Goal: Find specific fact: Find specific fact

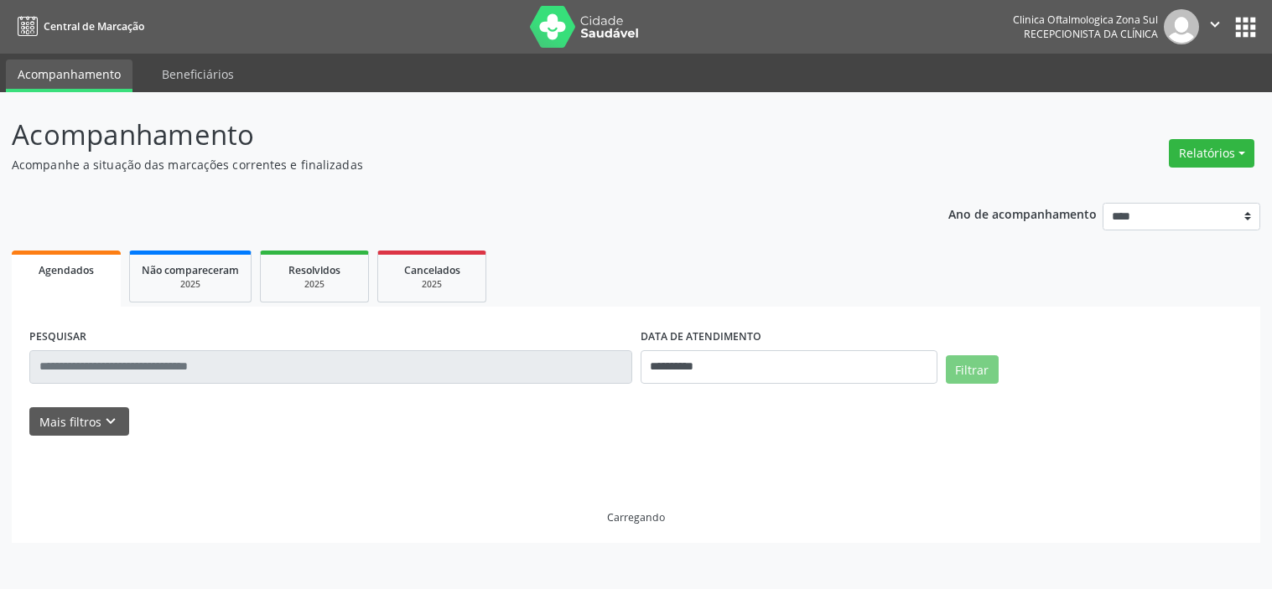
select select "*"
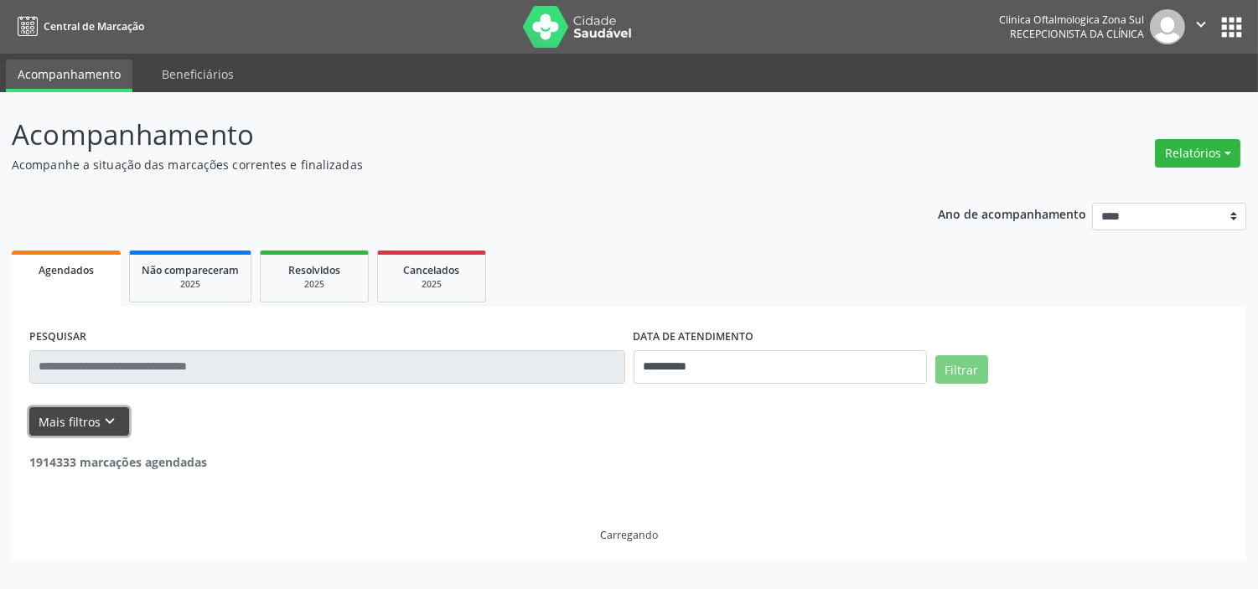
click at [60, 430] on button "Mais filtros keyboard_arrow_down" at bounding box center [79, 421] width 100 height 29
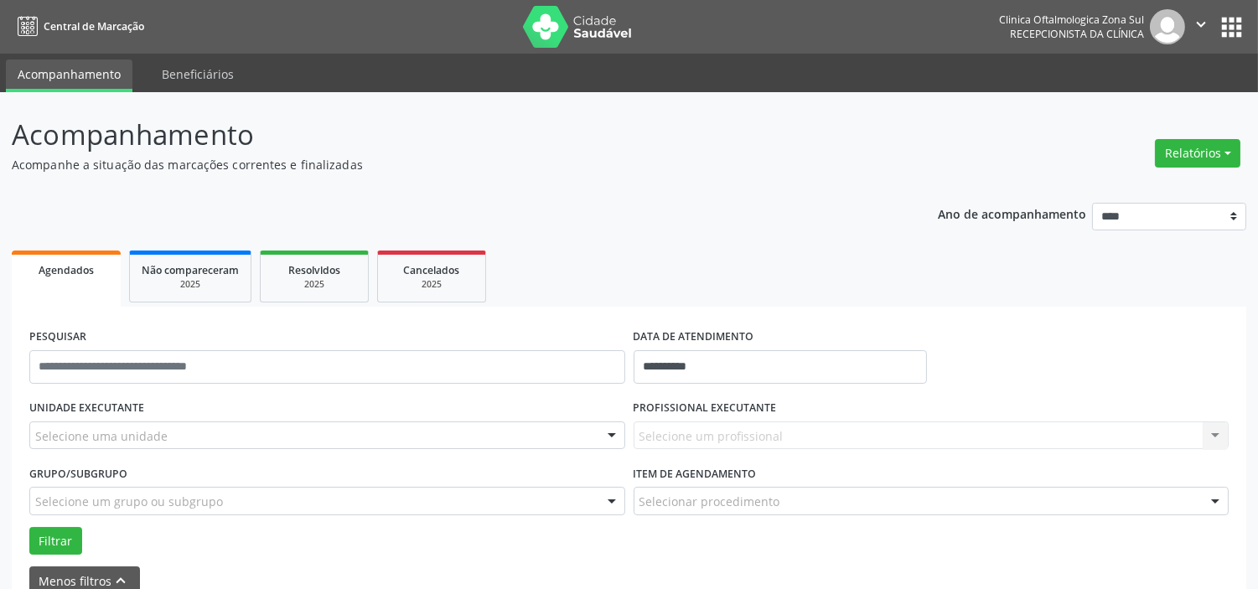
click at [180, 431] on div "Selecione uma unidade" at bounding box center [327, 436] width 596 height 28
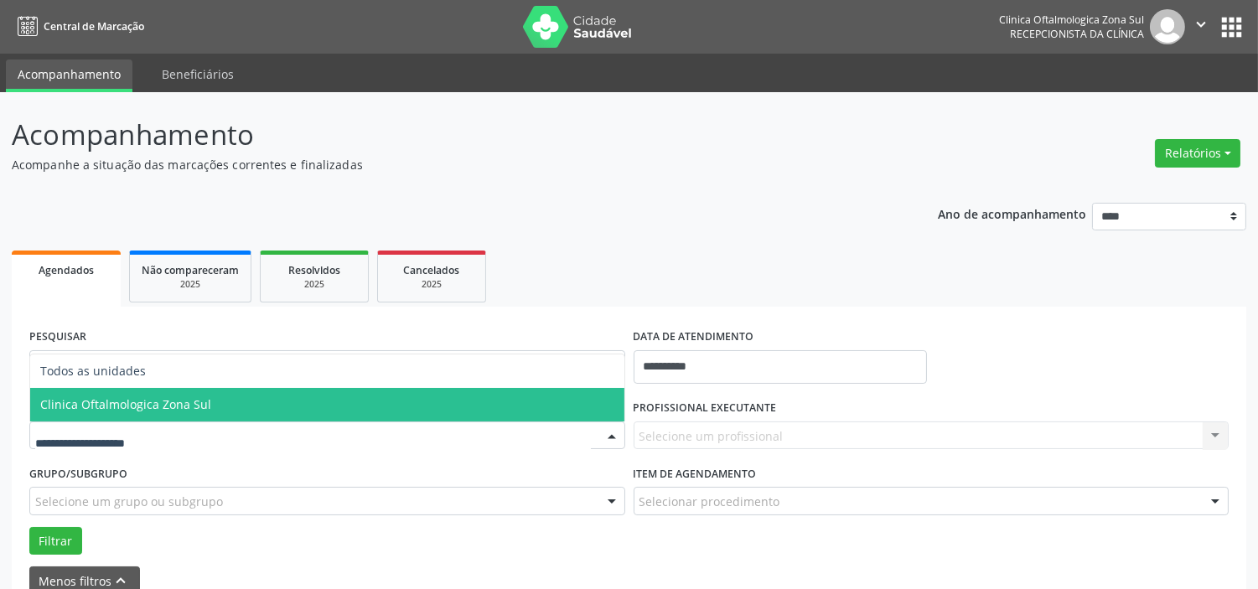
click at [181, 407] on span "Clinica Oftalmologica Zona Sul" at bounding box center [125, 404] width 171 height 16
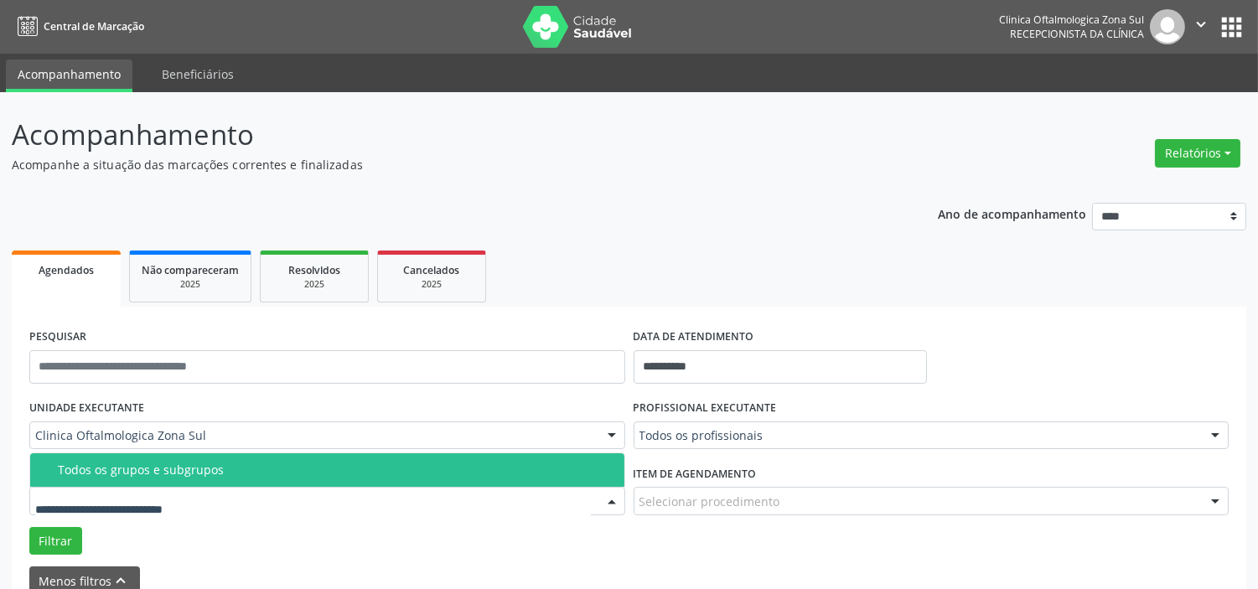
click at [186, 476] on span "Todos os grupos e subgrupos" at bounding box center [327, 470] width 594 height 34
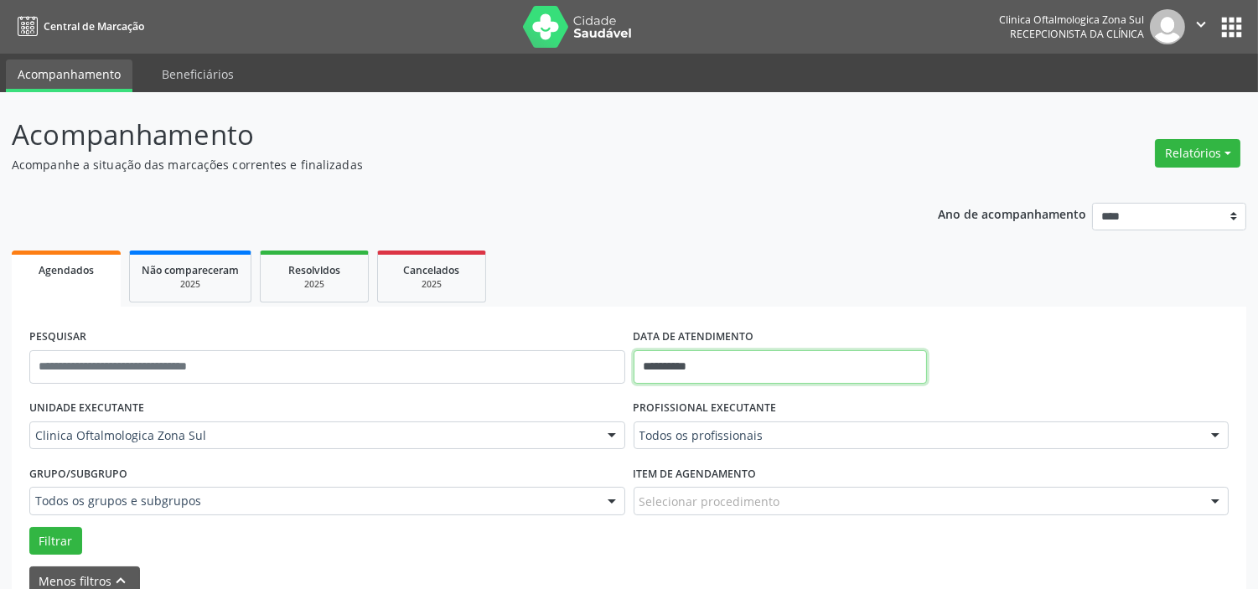
click at [731, 370] on input "**********" at bounding box center [780, 367] width 293 height 34
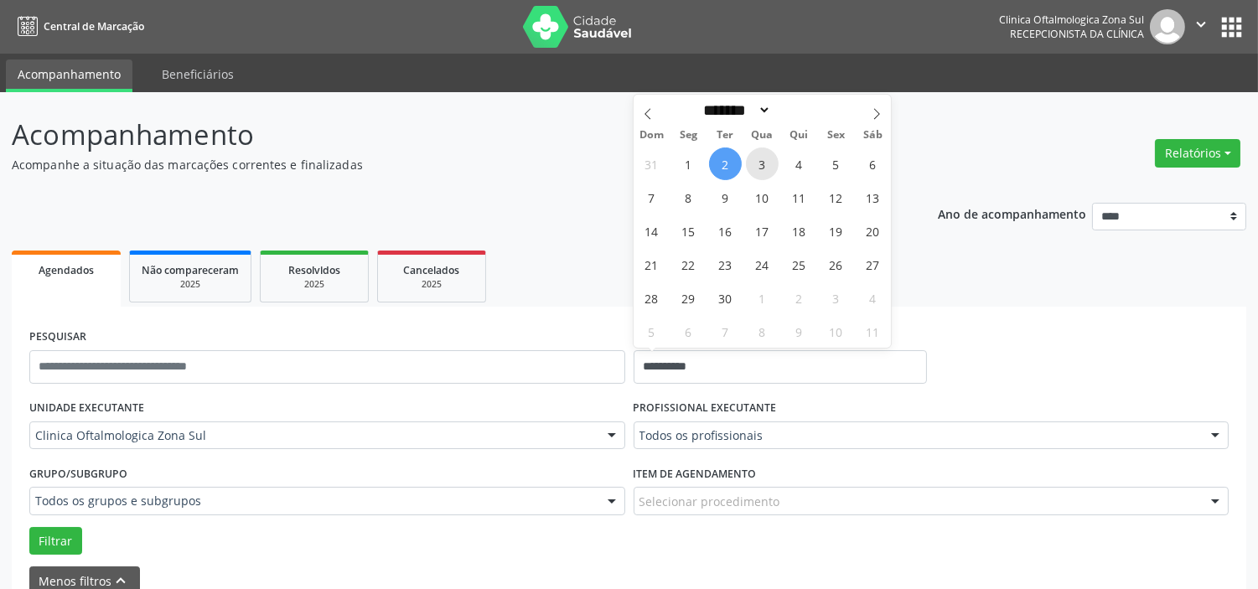
click at [759, 176] on span "3" at bounding box center [762, 164] width 33 height 33
type input "**********"
click at [771, 169] on span "3" at bounding box center [762, 164] width 33 height 33
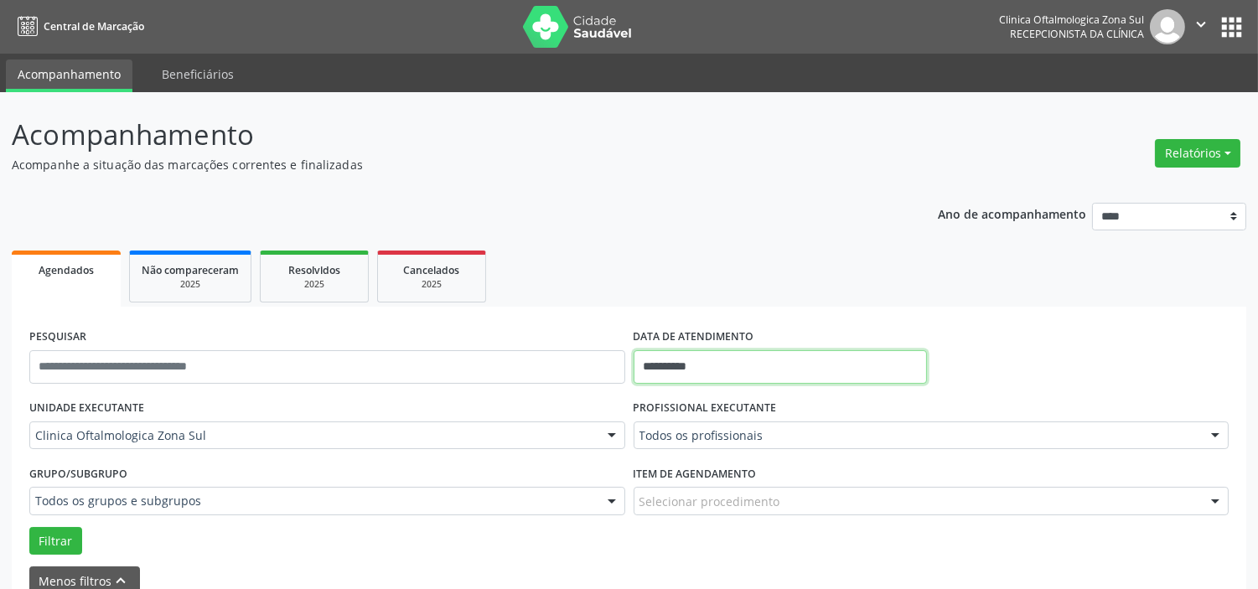
click at [691, 358] on input "**********" at bounding box center [780, 367] width 293 height 34
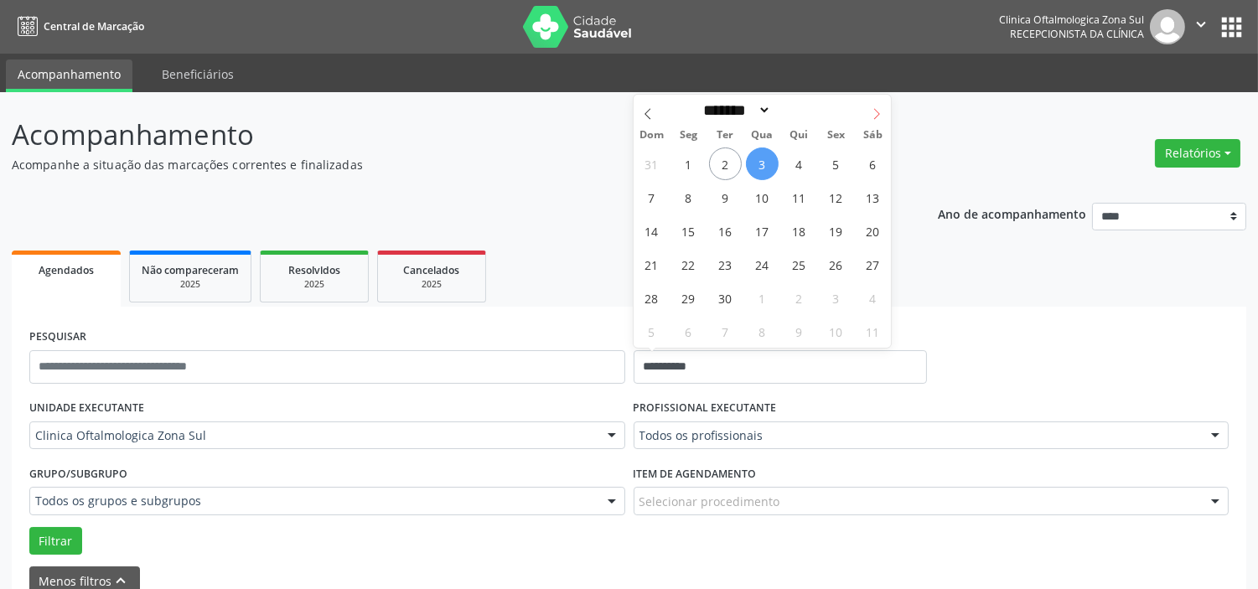
click at [869, 116] on span at bounding box center [877, 109] width 28 height 28
select select "*"
click at [757, 171] on span "1" at bounding box center [762, 164] width 33 height 33
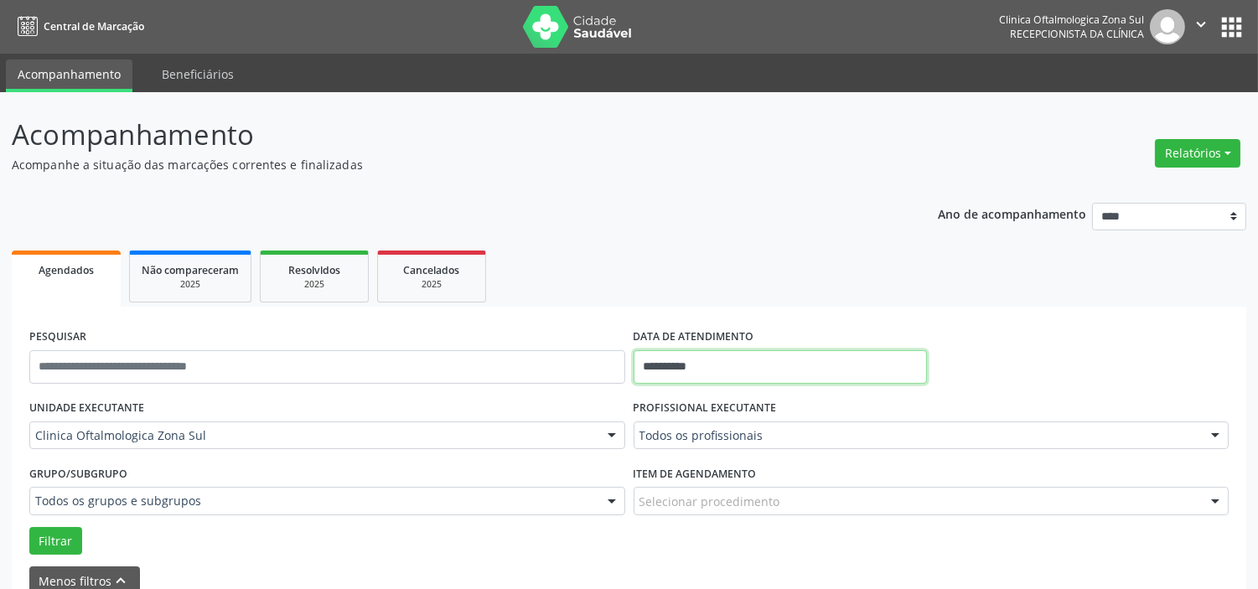
click at [749, 372] on input "**********" at bounding box center [780, 367] width 293 height 34
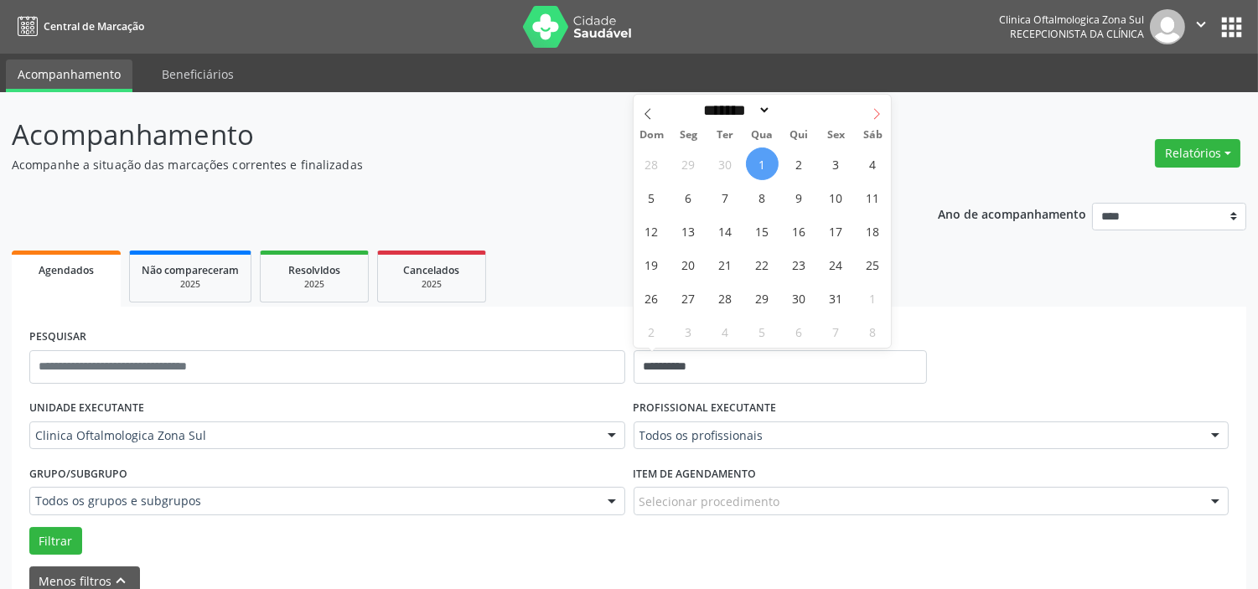
click at [873, 117] on icon at bounding box center [877, 114] width 12 height 12
select select "**"
click at [657, 328] on span "30" at bounding box center [651, 331] width 33 height 33
type input "**********"
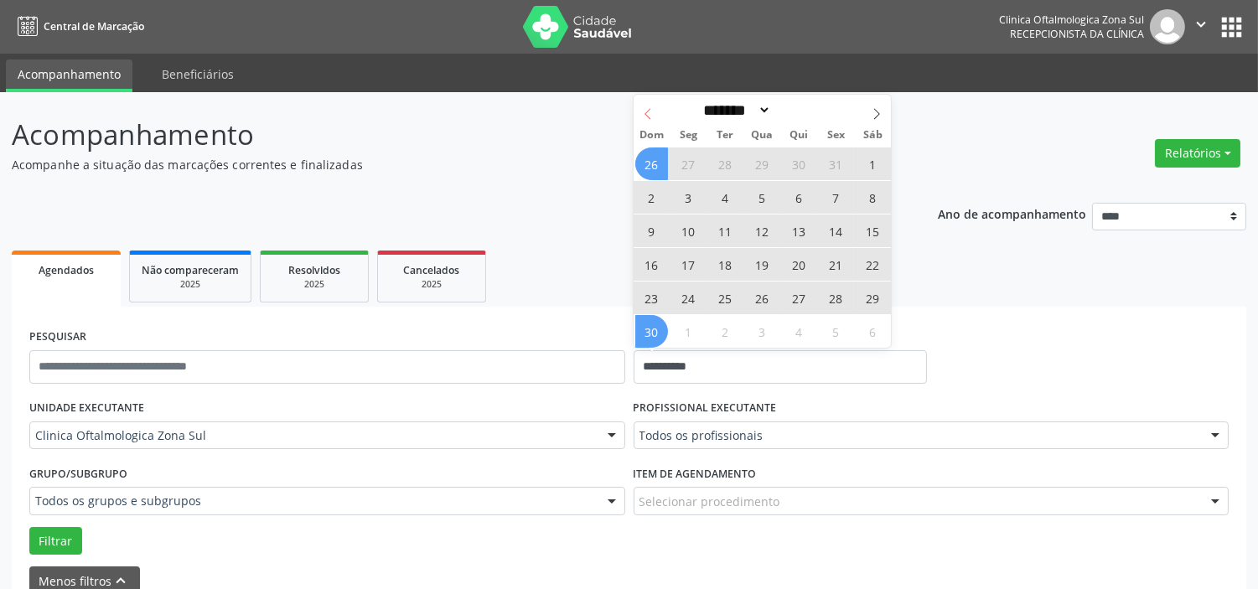
click at [647, 119] on icon at bounding box center [648, 114] width 12 height 12
select select "*"
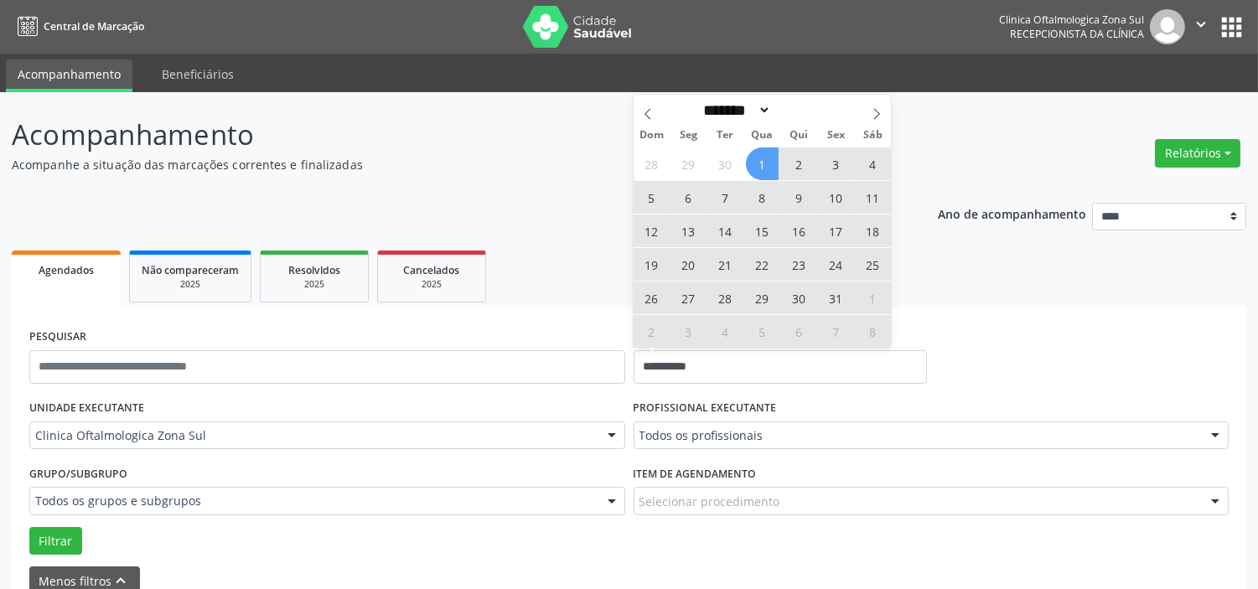
click at [766, 164] on span "1" at bounding box center [762, 164] width 33 height 33
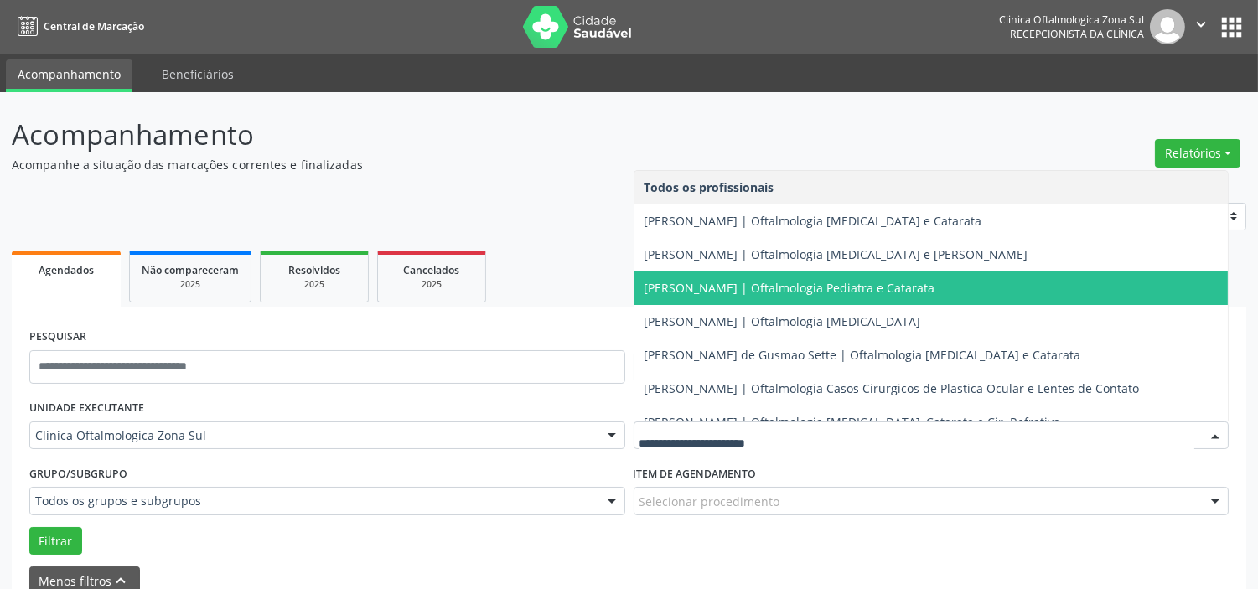
scroll to position [152, 0]
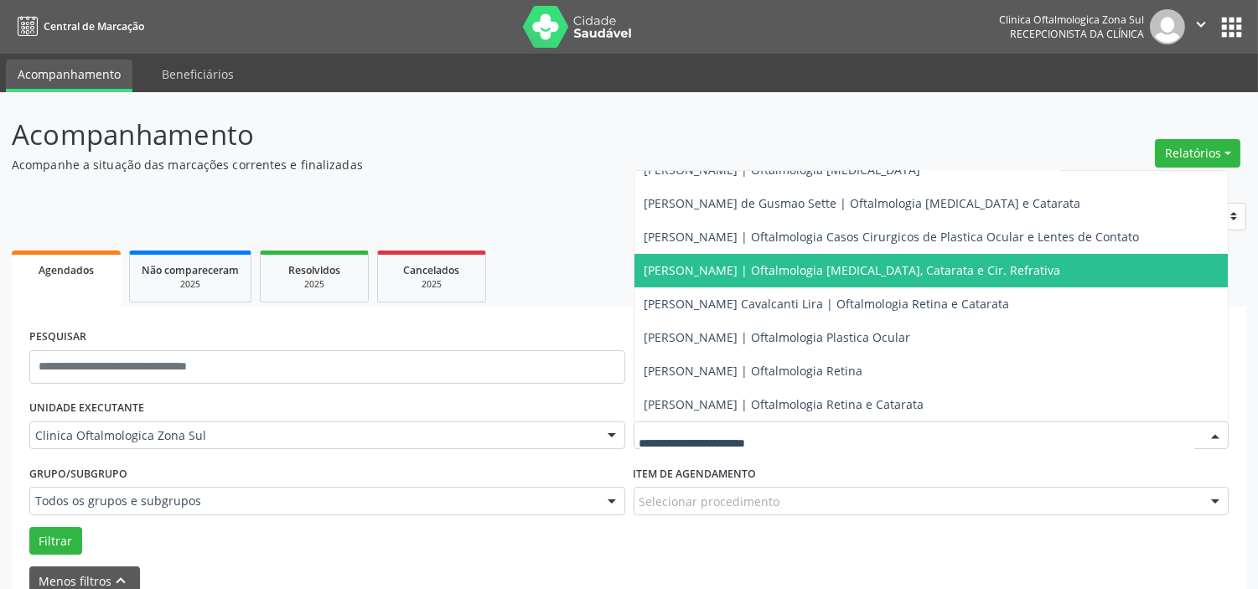
click at [747, 272] on span "[PERSON_NAME] | Oftalmologia [MEDICAL_DATA], Catarata e Cir. Refrativa" at bounding box center [853, 270] width 417 height 16
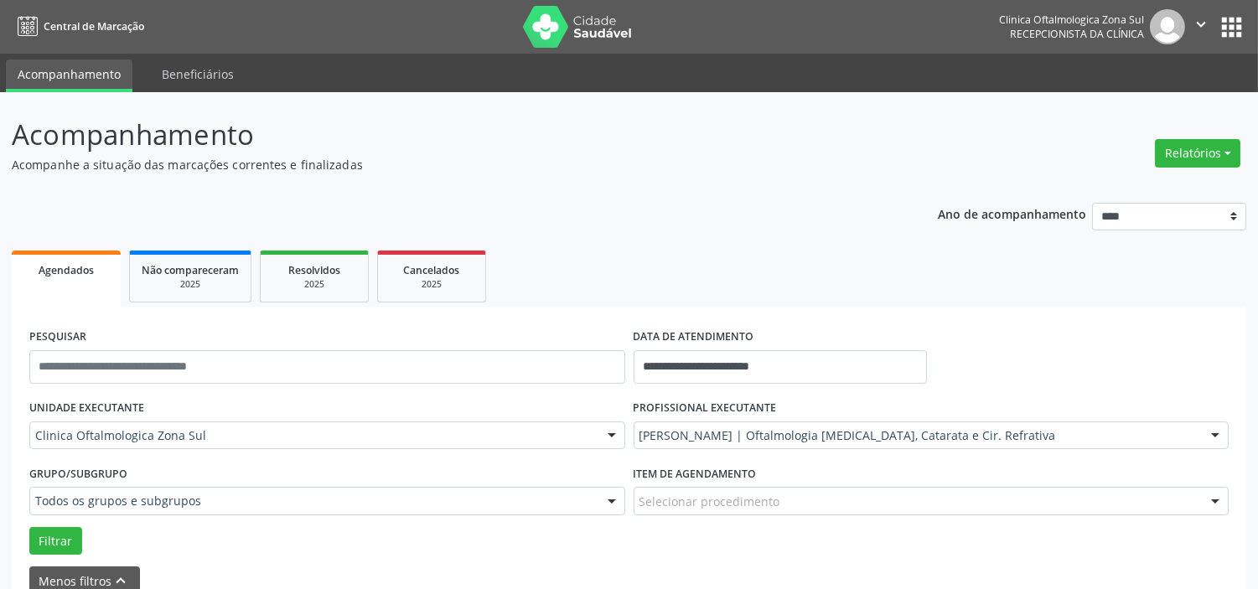
click at [60, 524] on div "Grupo/Subgrupo Todos os grupos e subgrupos Todos os grupos e subgrupos Nenhum r…" at bounding box center [327, 493] width 604 height 65
click at [60, 531] on button "Filtrar" at bounding box center [55, 541] width 53 height 28
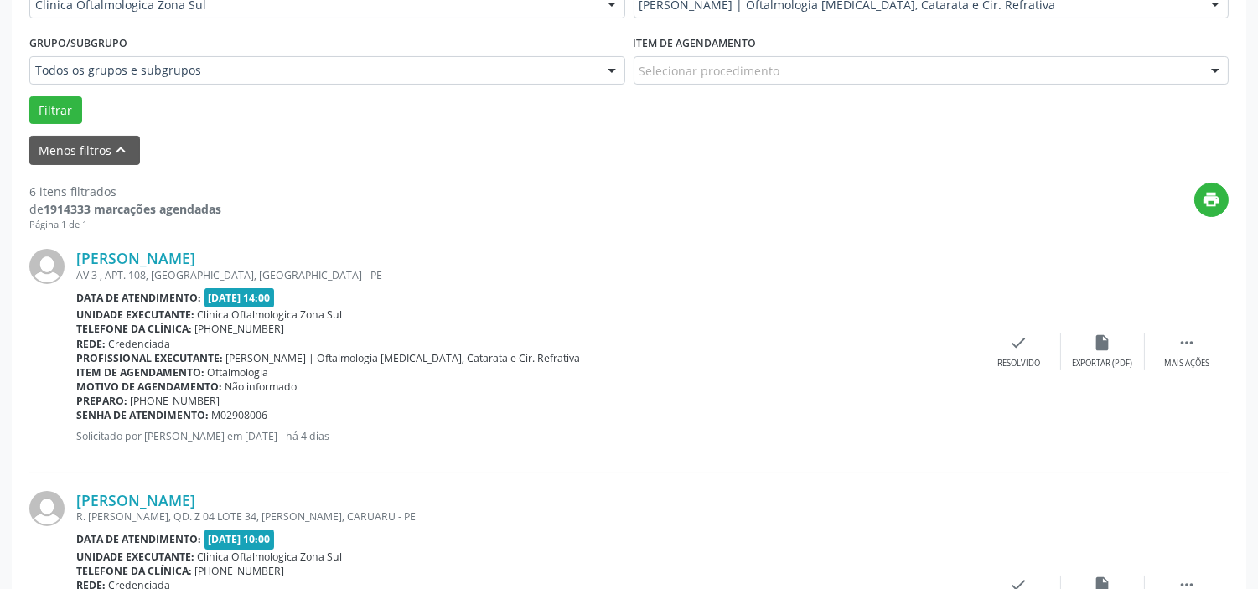
scroll to position [433, 0]
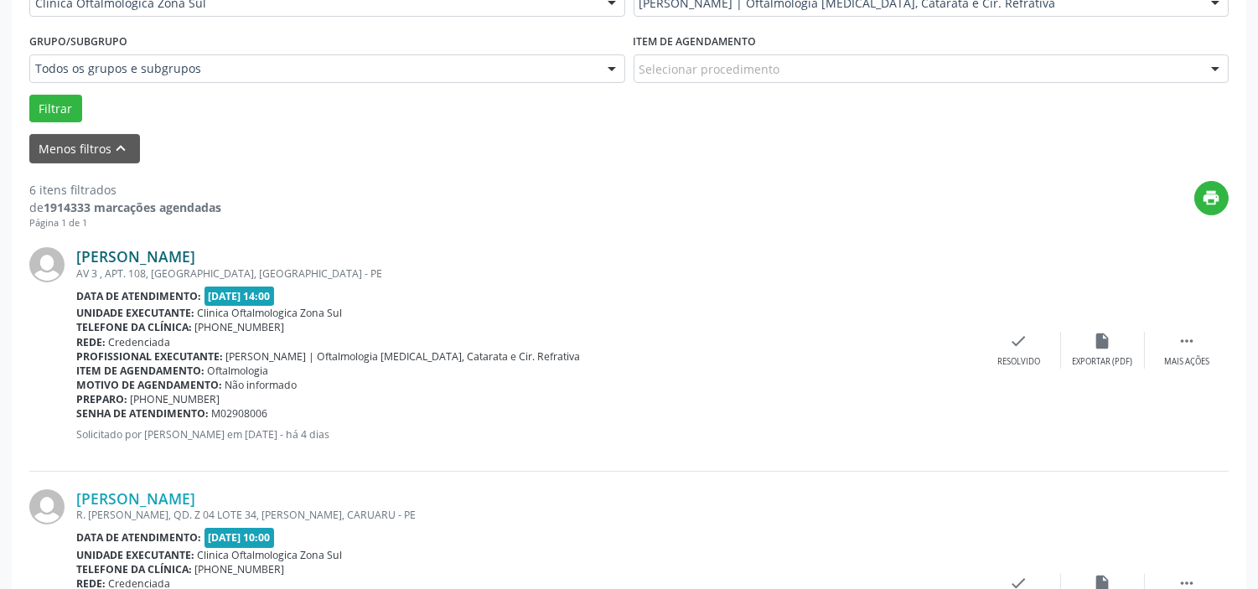
click at [195, 251] on link "[PERSON_NAME]" at bounding box center [135, 256] width 119 height 18
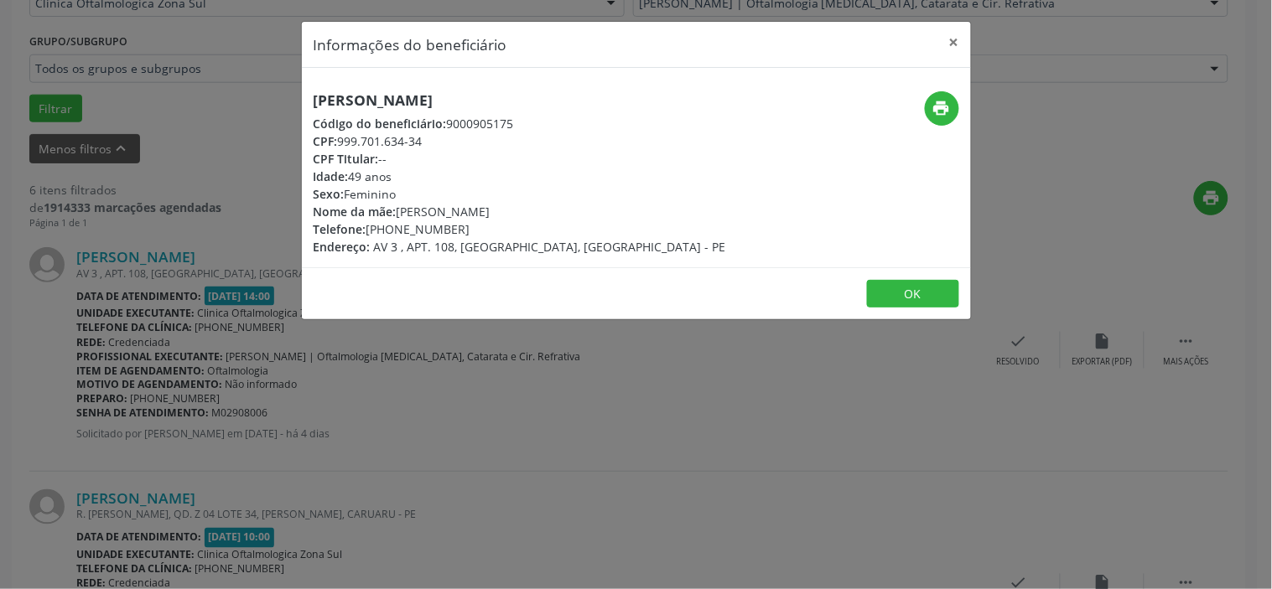
drag, startPoint x: 433, startPoint y: 141, endPoint x: 342, endPoint y: 139, distance: 90.5
click at [342, 139] on div "CPF: 999.701.634-34" at bounding box center [519, 141] width 412 height 18
copy div "999.701.634-34"
click at [349, 416] on div "Informações do beneficiário × [PERSON_NAME] Código do beneficiário: 9000905175 …" at bounding box center [636, 294] width 1272 height 589
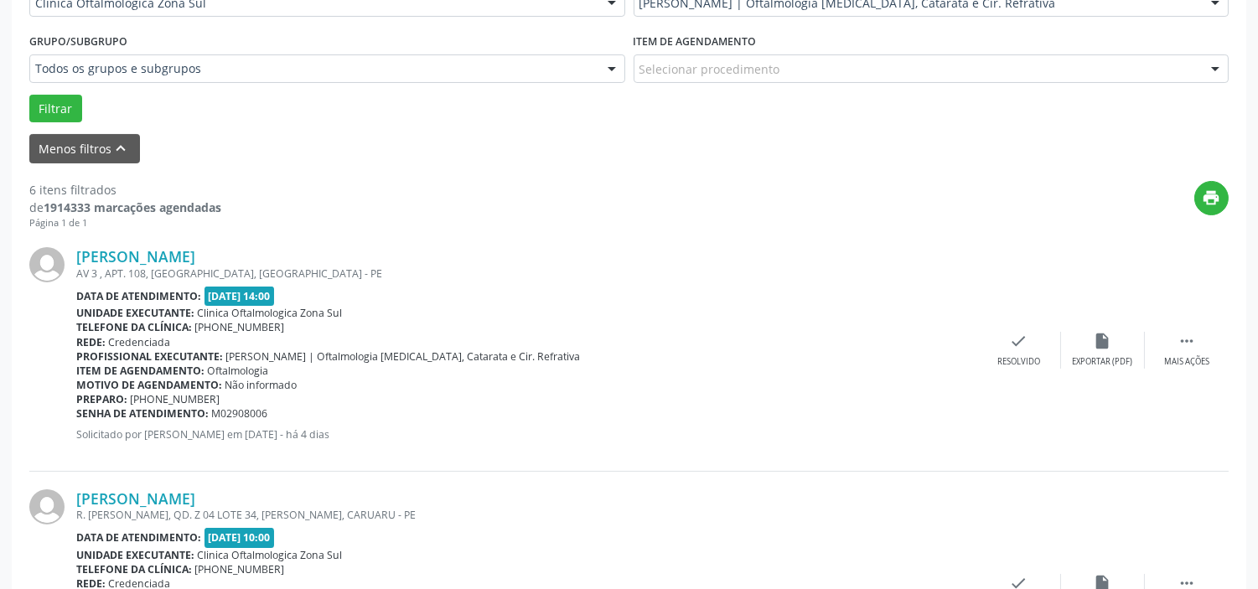
drag, startPoint x: 272, startPoint y: 415, endPoint x: 78, endPoint y: 416, distance: 194.5
click at [78, 416] on div "Senha de atendimento: M02908006" at bounding box center [526, 414] width 901 height 14
copy div "Senha de atendimento: M02908006"
click at [190, 253] on link "[PERSON_NAME]" at bounding box center [135, 256] width 119 height 18
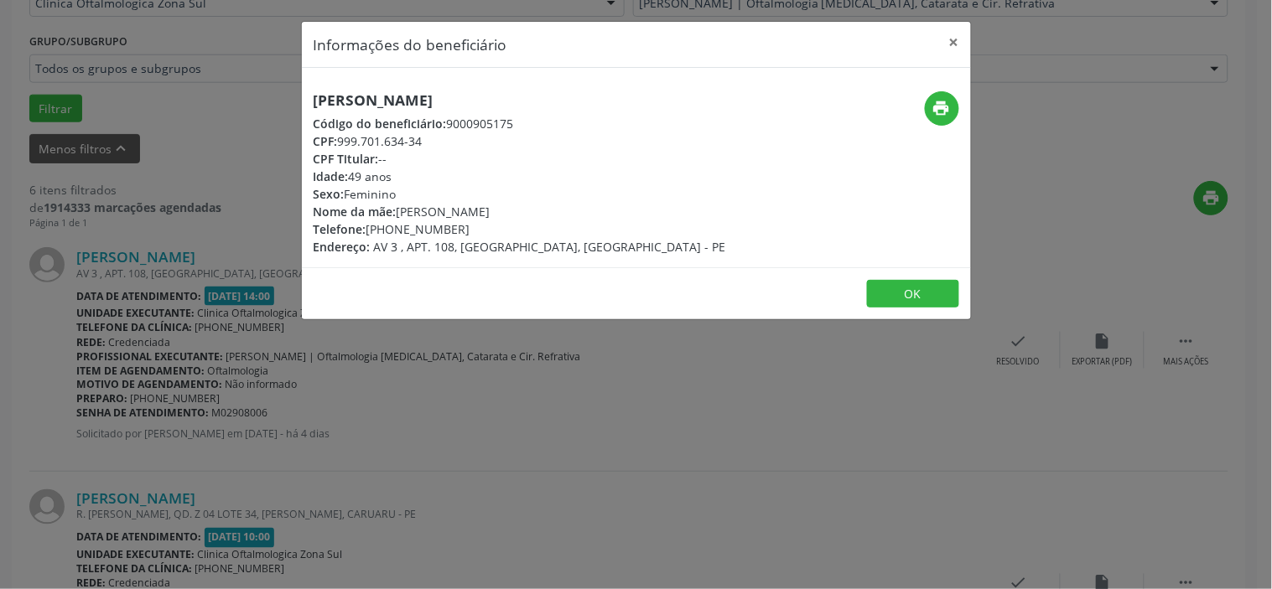
drag, startPoint x: 398, startPoint y: 210, endPoint x: 579, endPoint y: 206, distance: 181.1
click at [579, 206] on div "Nome da mãe: [PERSON_NAME]" at bounding box center [519, 212] width 412 height 18
copy div "[PERSON_NAME]"
click at [413, 411] on div "Informações do beneficiário × [PERSON_NAME] Código do beneficiário: 9000905175 …" at bounding box center [636, 294] width 1272 height 589
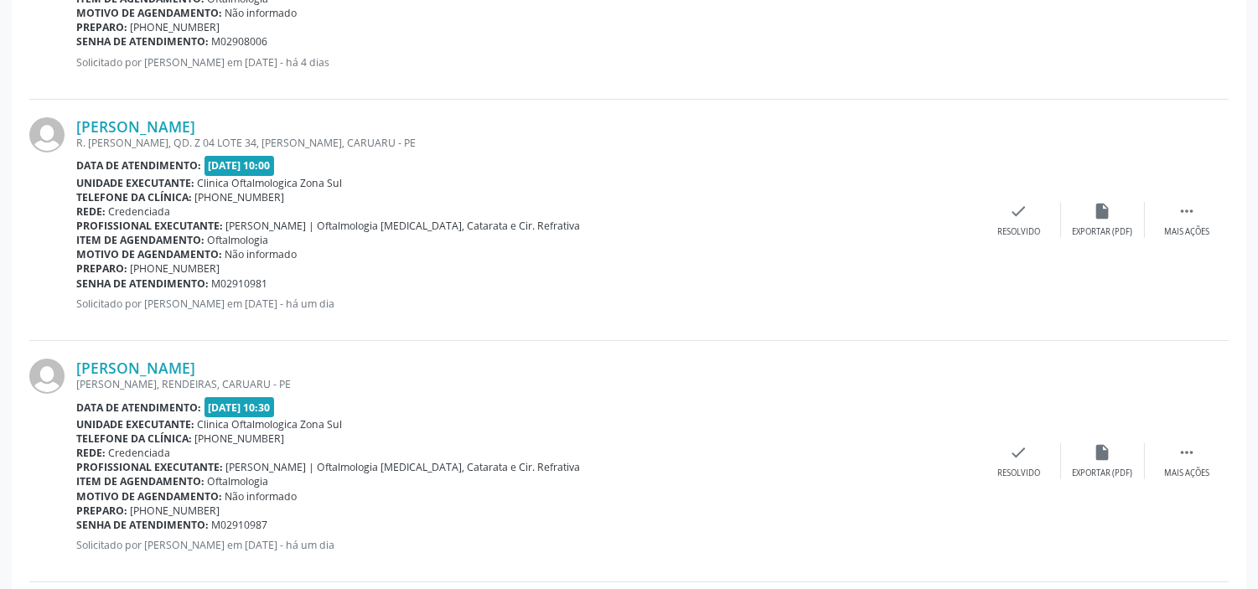
scroll to position [806, 0]
click at [195, 124] on link "[PERSON_NAME]" at bounding box center [135, 126] width 119 height 18
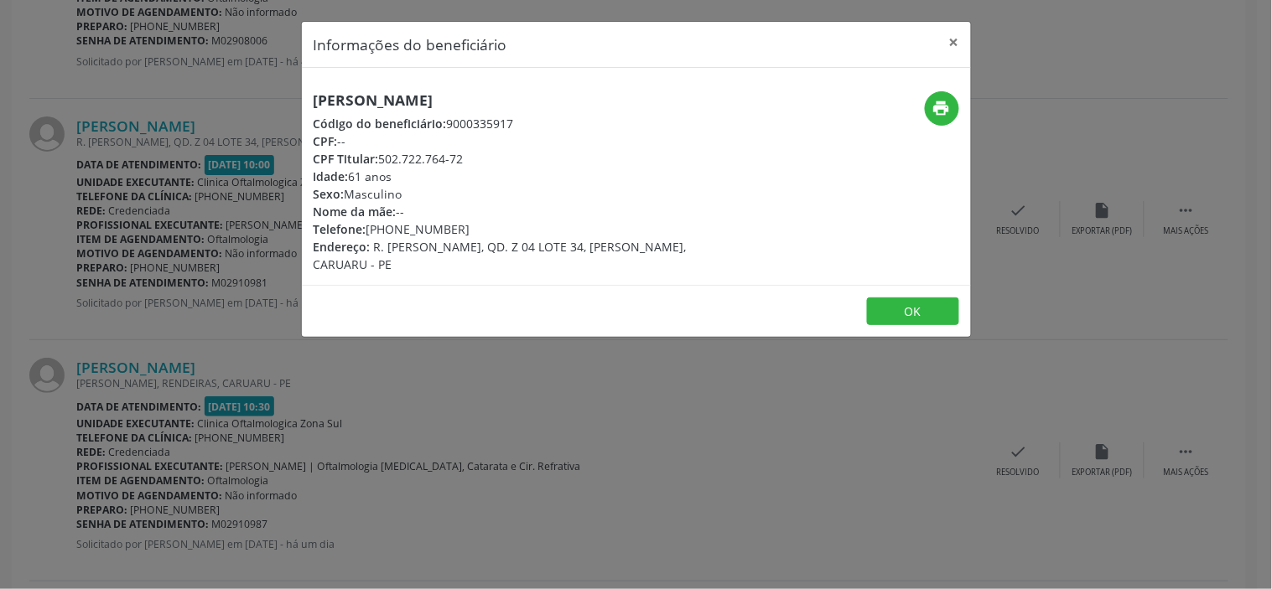
click at [399, 96] on h5 "[PERSON_NAME]" at bounding box center [524, 100] width 422 height 18
copy div "[PERSON_NAME]"
drag, startPoint x: 370, startPoint y: 227, endPoint x: 463, endPoint y: 224, distance: 92.3
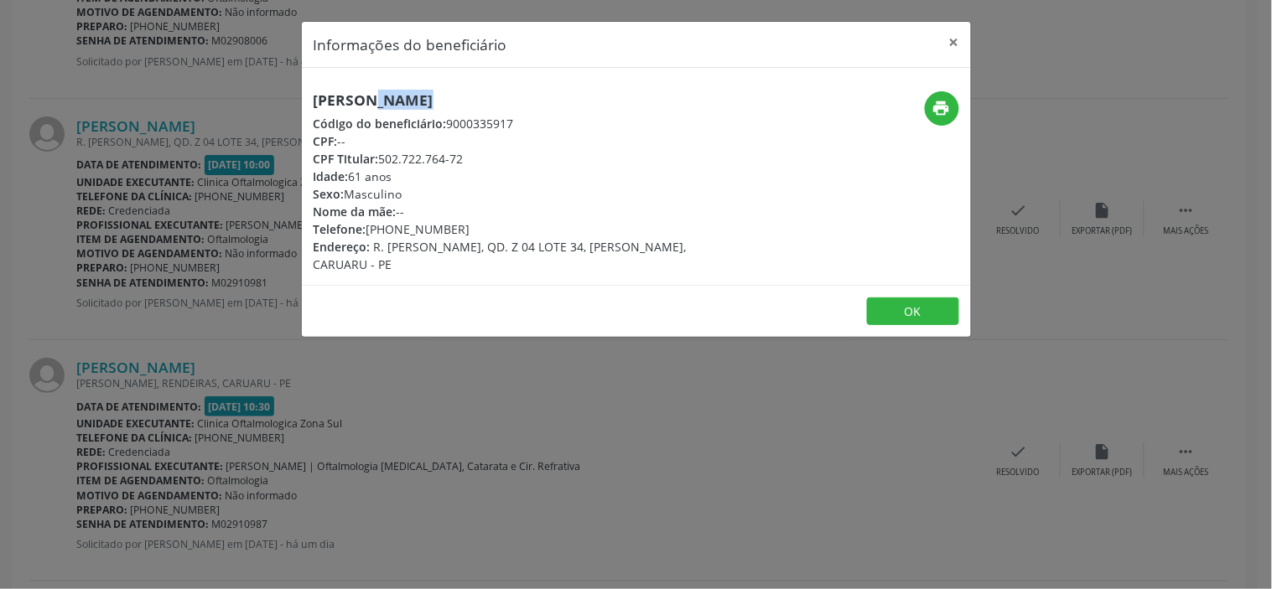
click at [463, 224] on div "Telefone: [PHONE_NUMBER]" at bounding box center [524, 229] width 422 height 18
copy div "81) 99323-6979"
click at [350, 177] on div "Idade: 61 anos" at bounding box center [524, 177] width 422 height 18
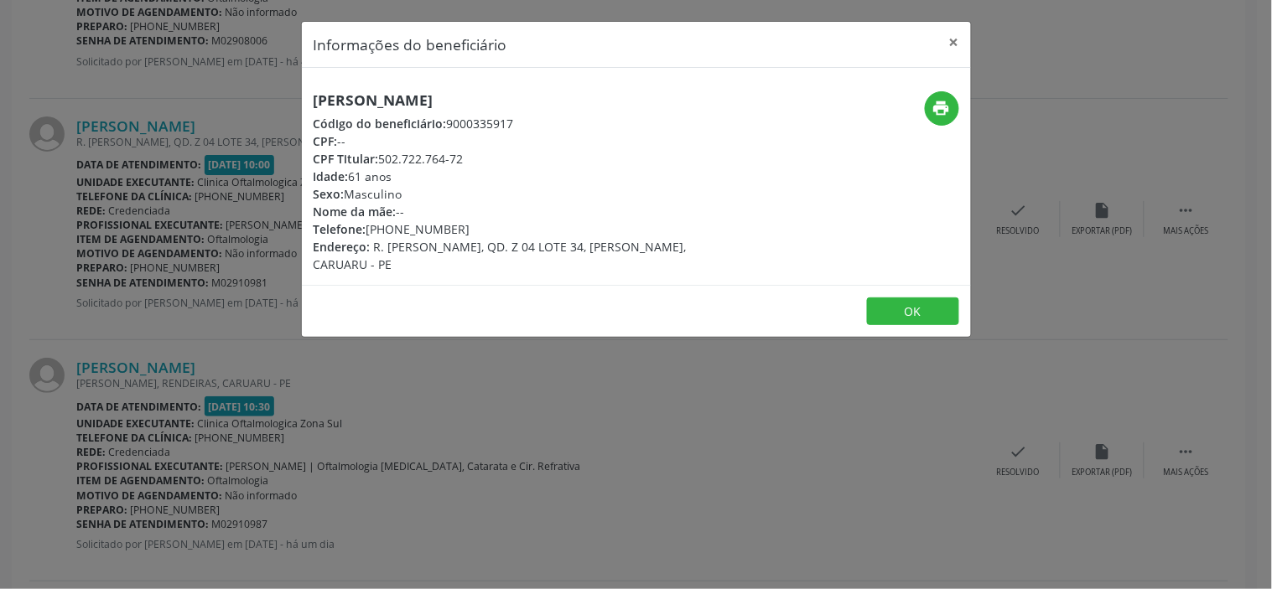
copy div "Idade: 61 anos"
drag, startPoint x: 453, startPoint y: 414, endPoint x: 432, endPoint y: 427, distance: 24.9
click at [448, 417] on div "Informações do beneficiário × [PERSON_NAME] Código do beneficiário: 9000335917 …" at bounding box center [636, 294] width 1272 height 589
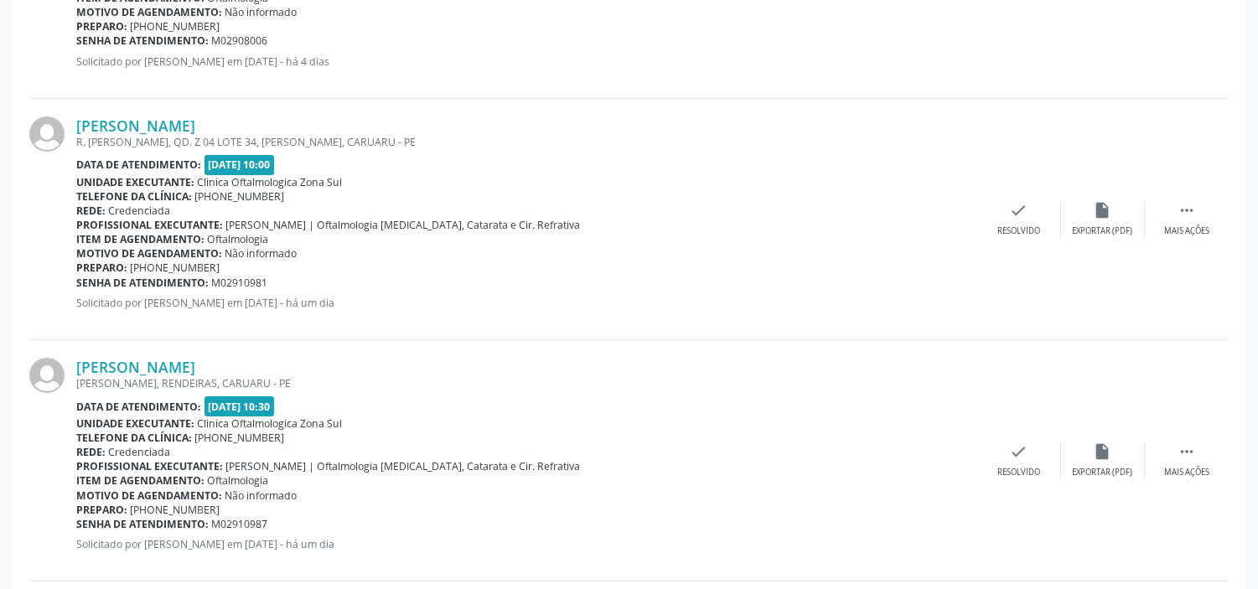
drag, startPoint x: 272, startPoint y: 282, endPoint x: 75, endPoint y: 278, distance: 197.0
click at [76, 278] on div "Senha de atendimento: M02910981" at bounding box center [526, 283] width 901 height 14
copy div "Senha de atendimento: M02910981"
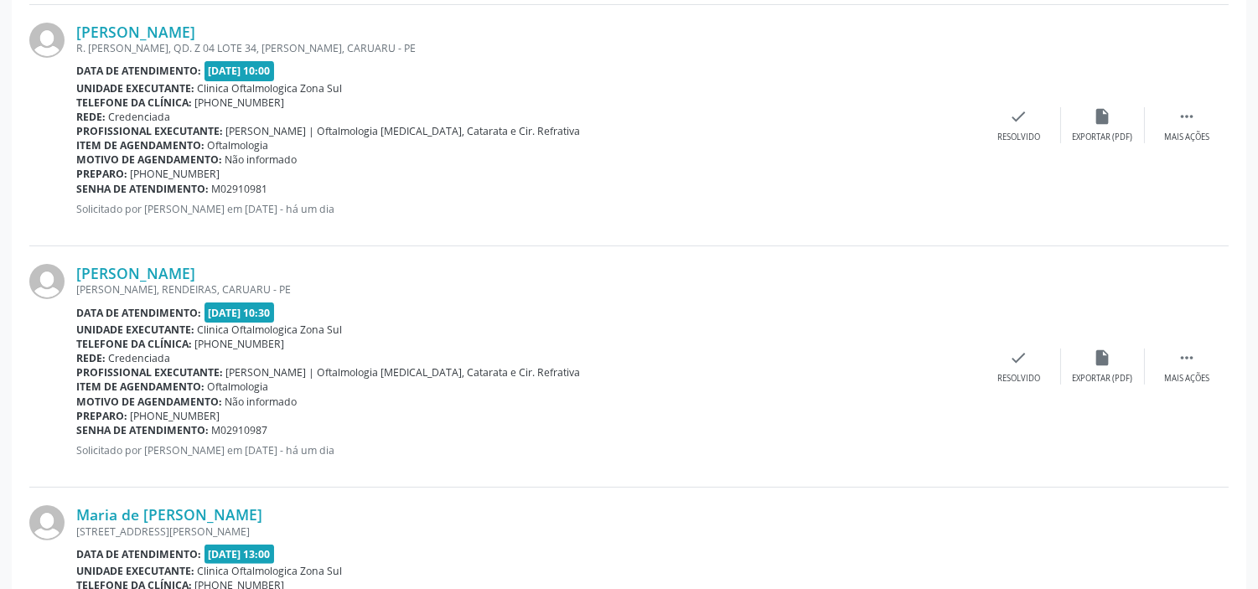
scroll to position [899, 0]
click at [195, 277] on link "[PERSON_NAME]" at bounding box center [135, 274] width 119 height 18
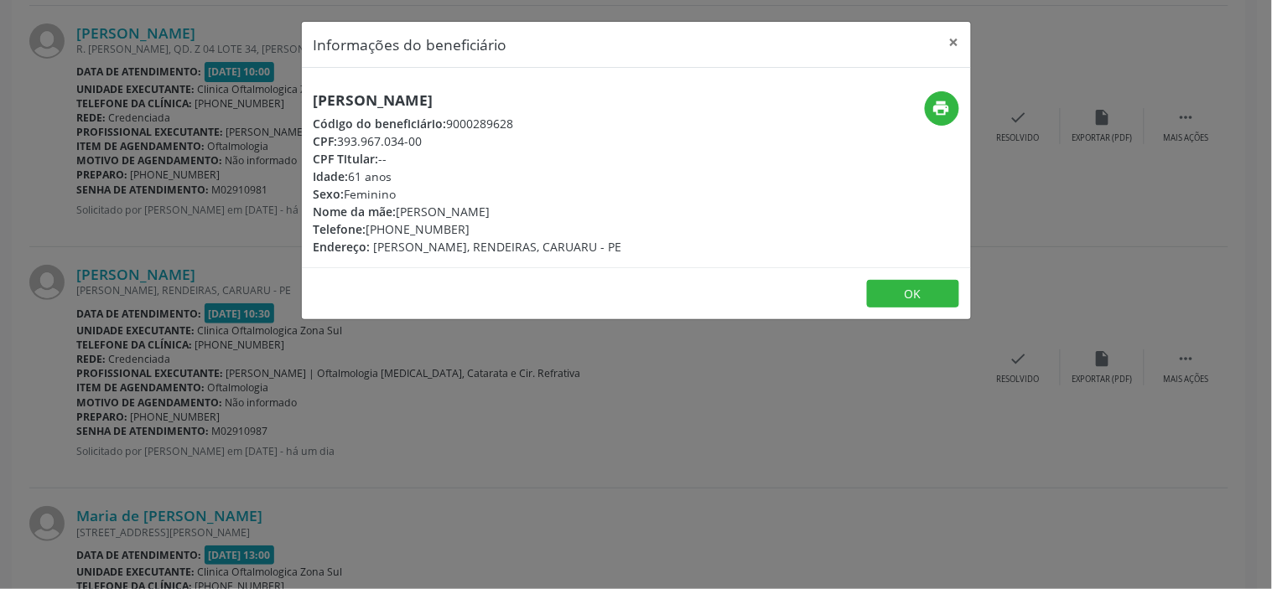
drag, startPoint x: 433, startPoint y: 138, endPoint x: 339, endPoint y: 143, distance: 93.2
click at [339, 143] on div "CPF: 393.967.034-00" at bounding box center [467, 141] width 308 height 18
copy div "393.967.034-00"
click at [380, 396] on div "Informações do beneficiário × [PERSON_NAME] Código do beneficiário: 9000289628 …" at bounding box center [636, 294] width 1272 height 589
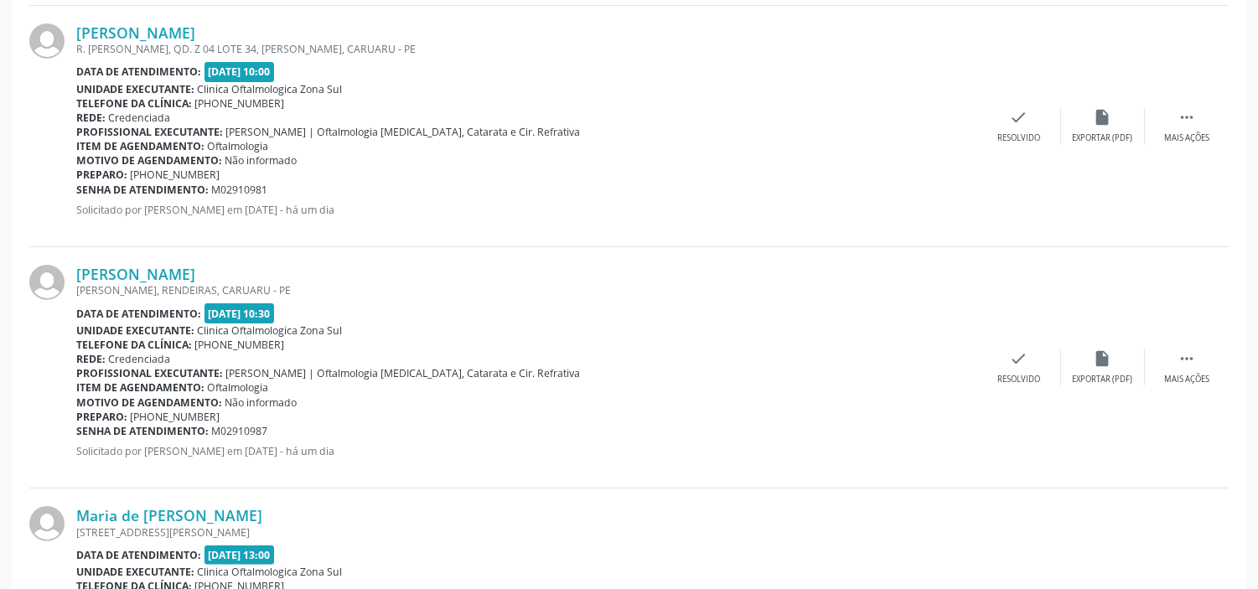
drag, startPoint x: 273, startPoint y: 427, endPoint x: 77, endPoint y: 432, distance: 196.2
click at [77, 432] on div "Senha de atendimento: M02910987" at bounding box center [526, 431] width 901 height 14
copy div "Senha de atendimento: M02910987"
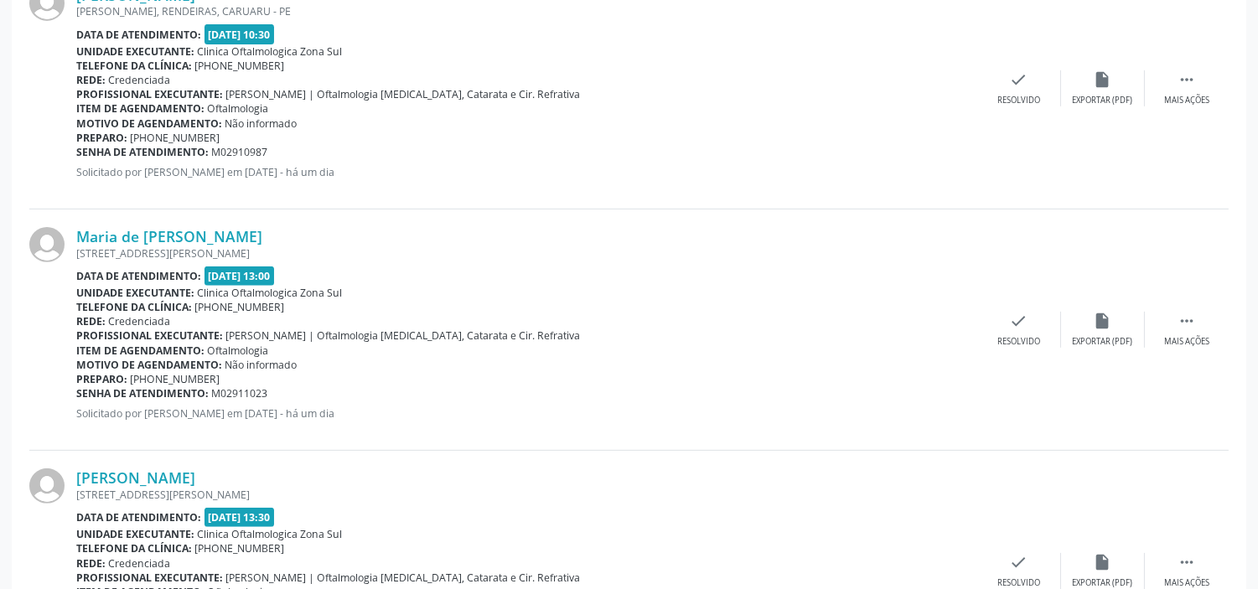
scroll to position [1271, 0]
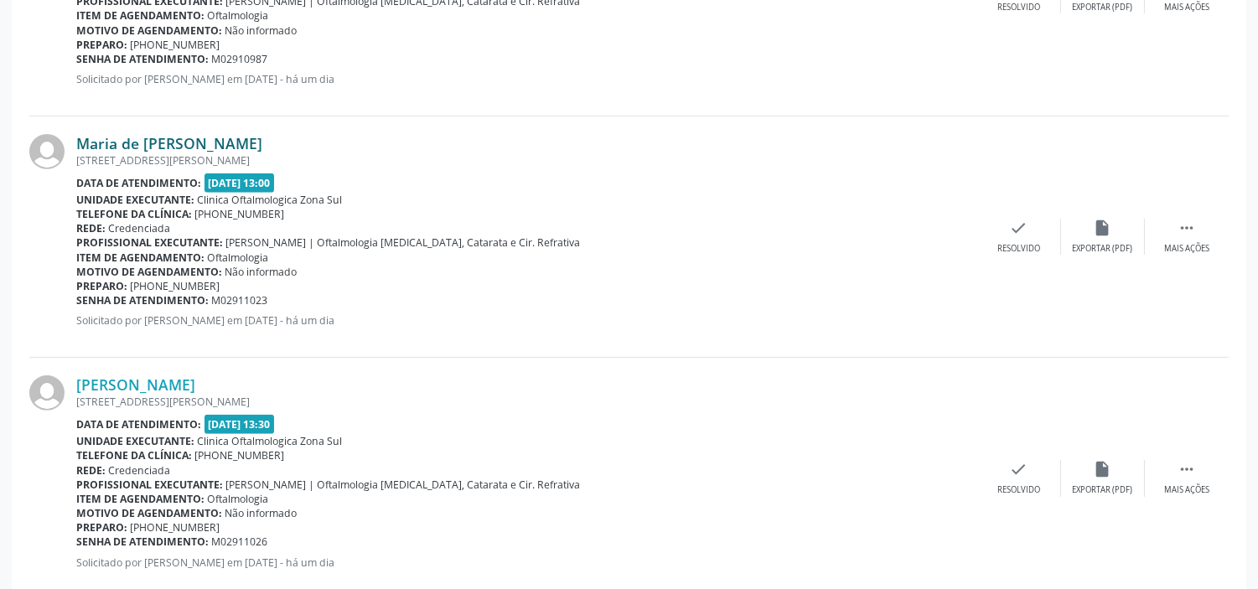
click at [185, 143] on link "Maria de [PERSON_NAME]" at bounding box center [169, 143] width 186 height 18
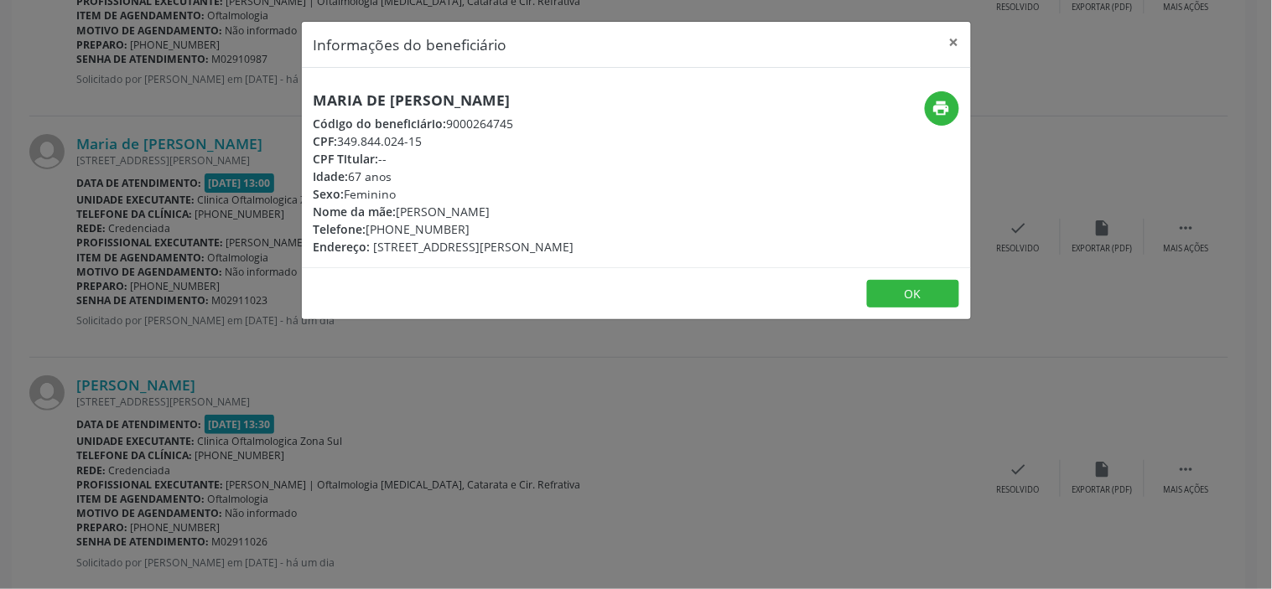
drag, startPoint x: 426, startPoint y: 138, endPoint x: 342, endPoint y: 142, distance: 83.9
click at [342, 142] on div "CPF: 349.844.024-15" at bounding box center [443, 141] width 261 height 18
copy div "349.844.024-15"
click at [391, 397] on div "Informações do beneficiário × Maria de [PERSON_NAME] Código do beneficiário: 90…" at bounding box center [636, 294] width 1272 height 589
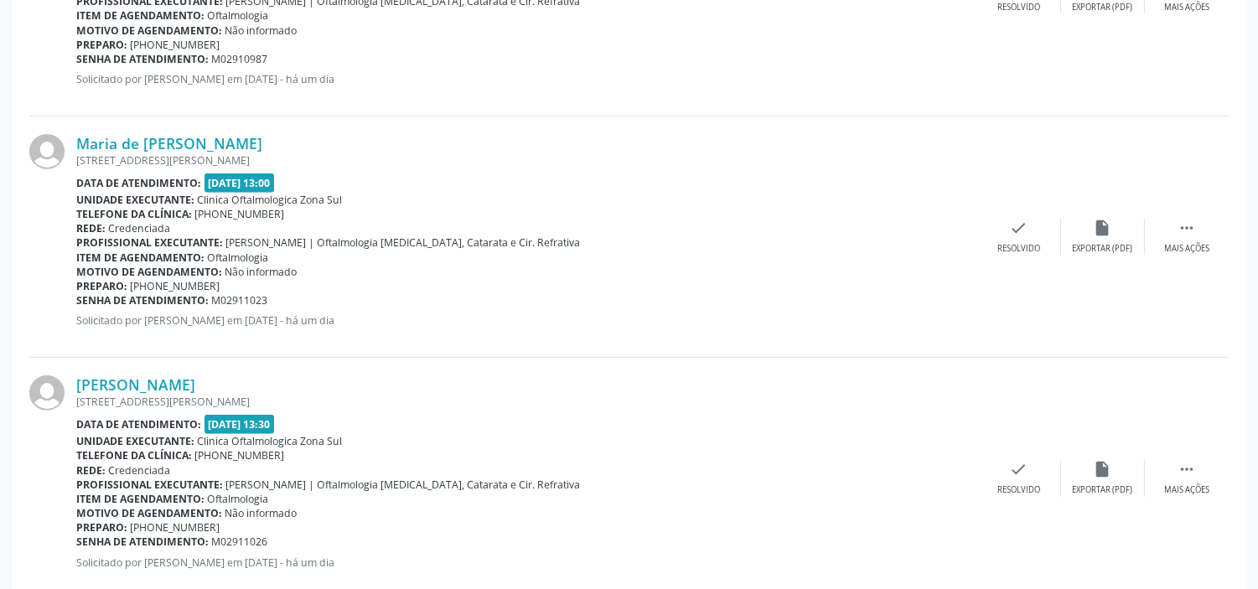
drag, startPoint x: 277, startPoint y: 298, endPoint x: 74, endPoint y: 307, distance: 203.9
click at [74, 307] on div "Maria de [PERSON_NAME] [STREET_ADDRESS][PERSON_NAME] Data de atendimento: [DATE…" at bounding box center [628, 237] width 1199 height 241
click at [244, 298] on span "M02911023" at bounding box center [240, 300] width 56 height 14
click at [277, 295] on div "Senha de atendimento: M02911023" at bounding box center [526, 300] width 901 height 14
drag, startPoint x: 273, startPoint y: 298, endPoint x: 78, endPoint y: 298, distance: 195.3
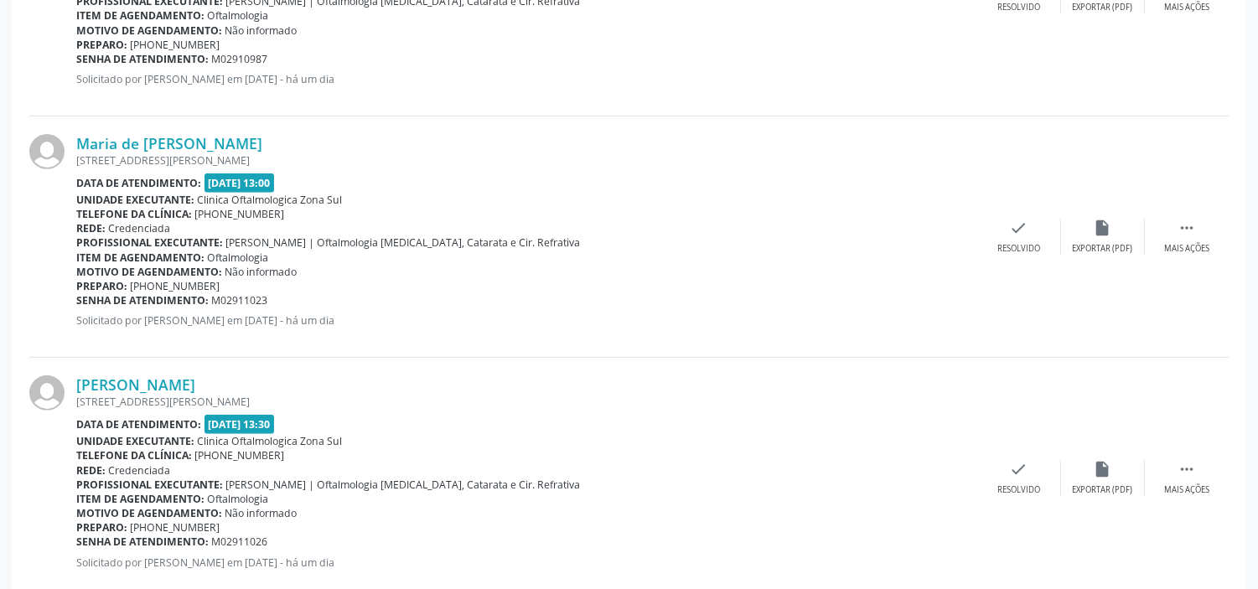
click at [78, 298] on div "Senha de atendimento: M02911023" at bounding box center [526, 300] width 901 height 14
click at [78, 298] on b "Senha de atendimento:" at bounding box center [142, 300] width 132 height 14
drag, startPoint x: 271, startPoint y: 300, endPoint x: 78, endPoint y: 305, distance: 192.9
click at [78, 305] on div "Senha de atendimento: M02911023" at bounding box center [526, 300] width 901 height 14
click at [237, 141] on link "Maria de [PERSON_NAME]" at bounding box center [169, 143] width 186 height 18
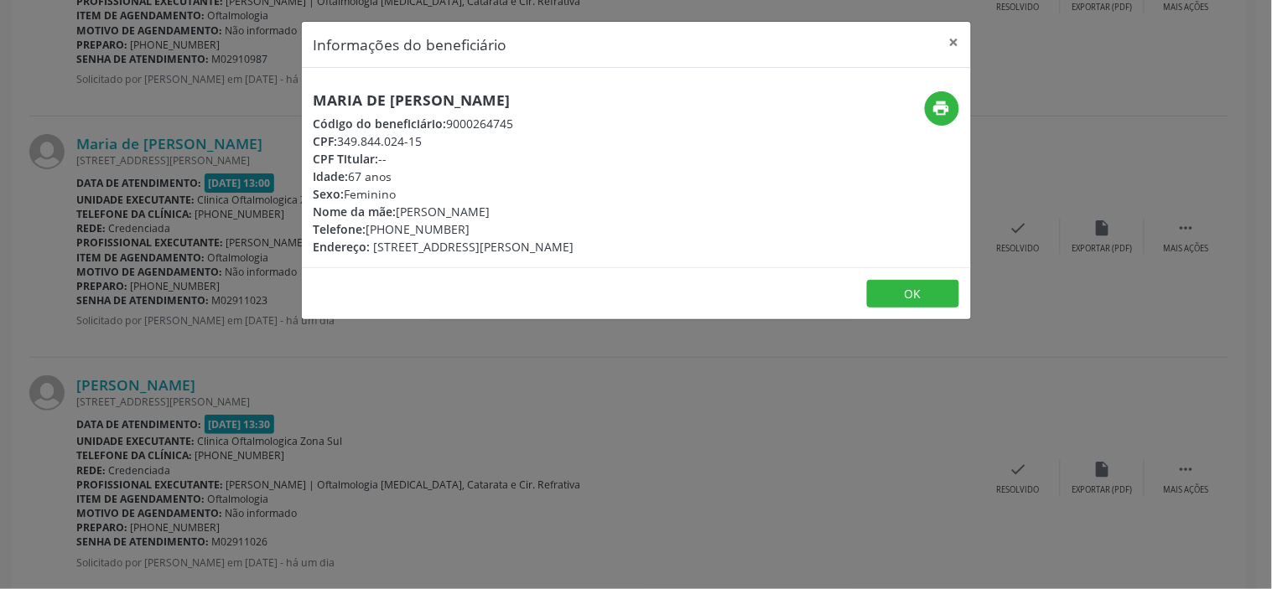
drag, startPoint x: 498, startPoint y: 213, endPoint x: 401, endPoint y: 206, distance: 97.5
click at [401, 206] on div "Nome da mãe: [PERSON_NAME]" at bounding box center [443, 212] width 261 height 18
click at [386, 468] on div "Informações do beneficiário × Maria de [PERSON_NAME] Código do beneficiário: 90…" at bounding box center [636, 294] width 1272 height 589
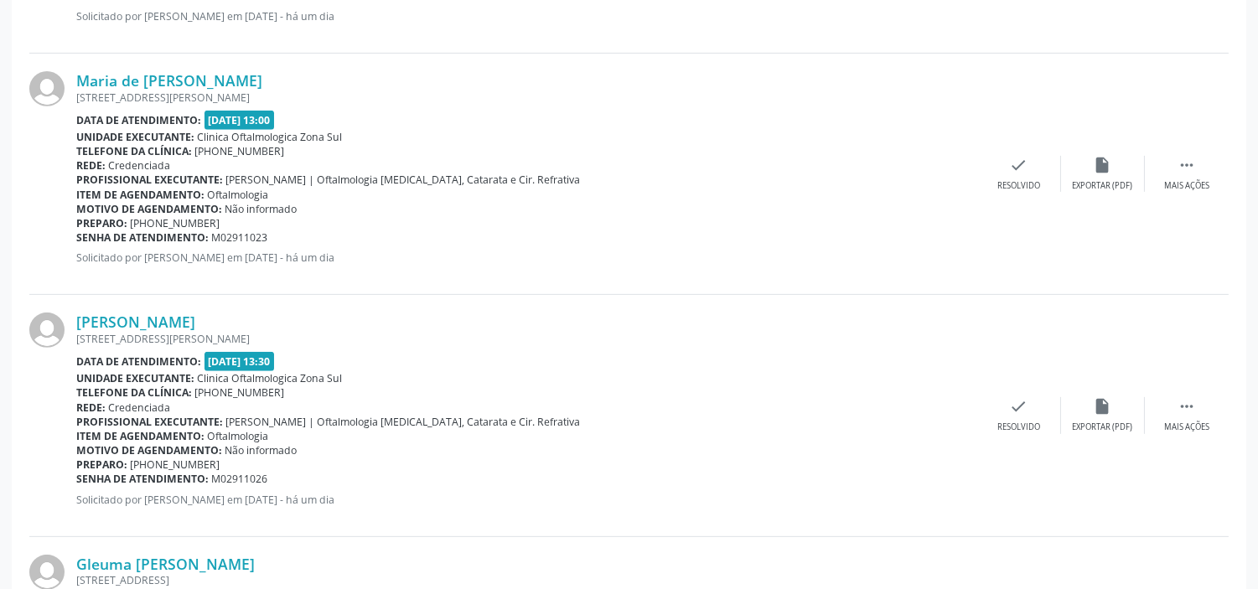
scroll to position [1364, 0]
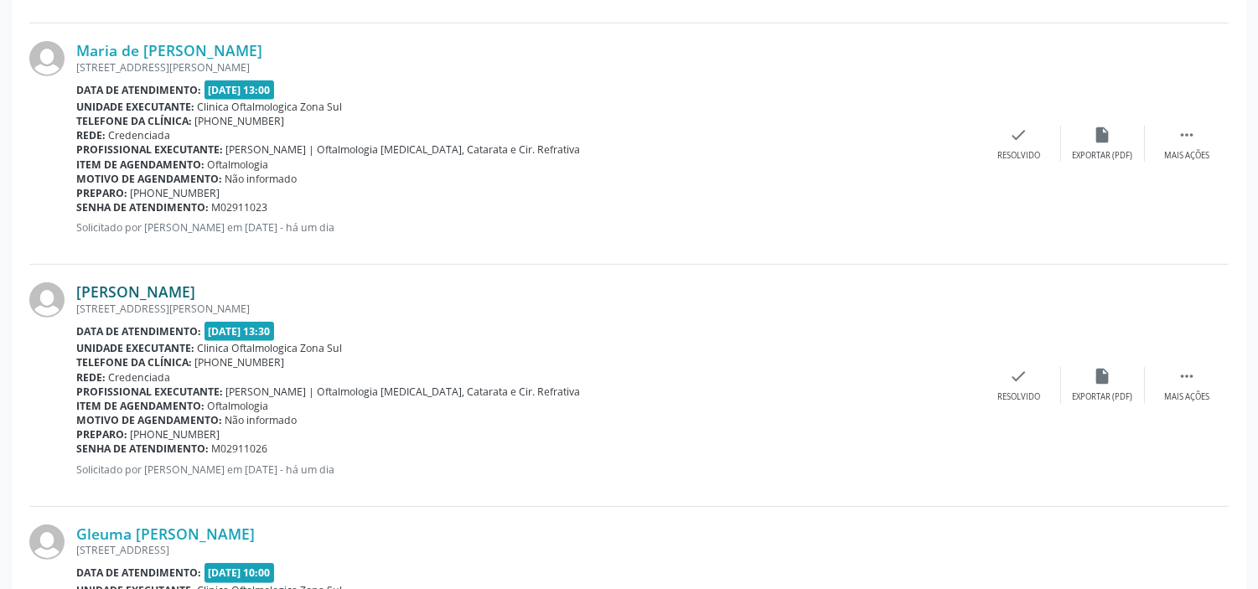
click at [195, 291] on link "[PERSON_NAME]" at bounding box center [135, 291] width 119 height 18
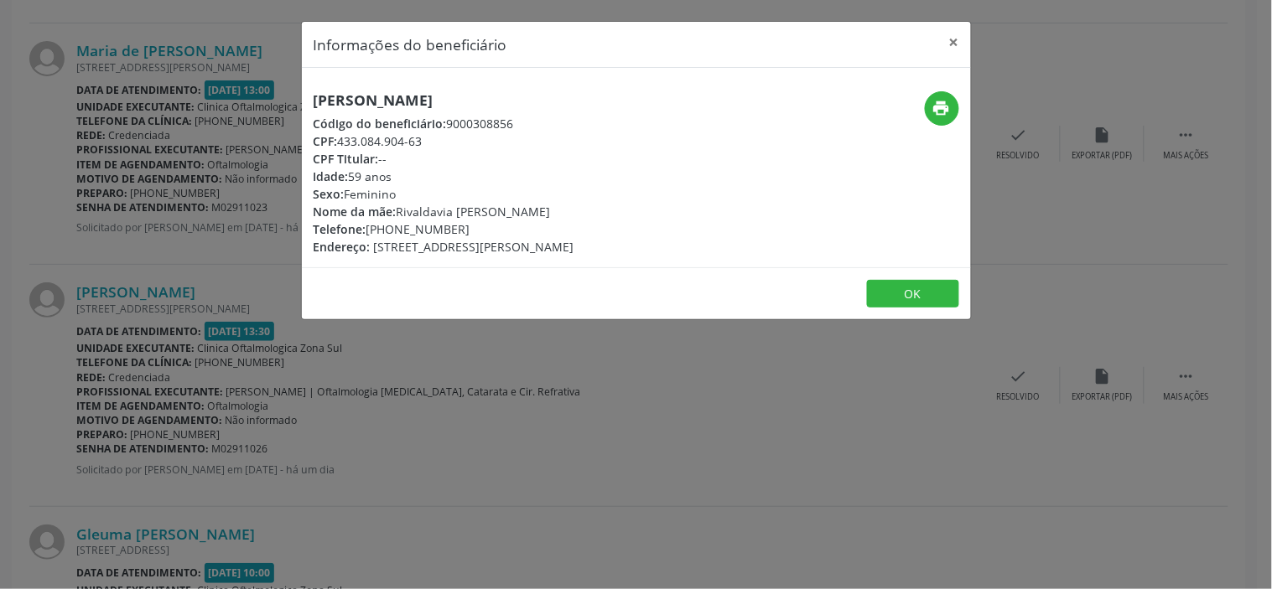
drag, startPoint x: 445, startPoint y: 139, endPoint x: 340, endPoint y: 137, distance: 104.8
click at [340, 137] on div "CPF: 433.084.904-63" at bounding box center [443, 141] width 261 height 18
click at [316, 428] on div "Informações do beneficiário × [PERSON_NAME] Código do beneficiário: 9000308856 …" at bounding box center [636, 294] width 1272 height 589
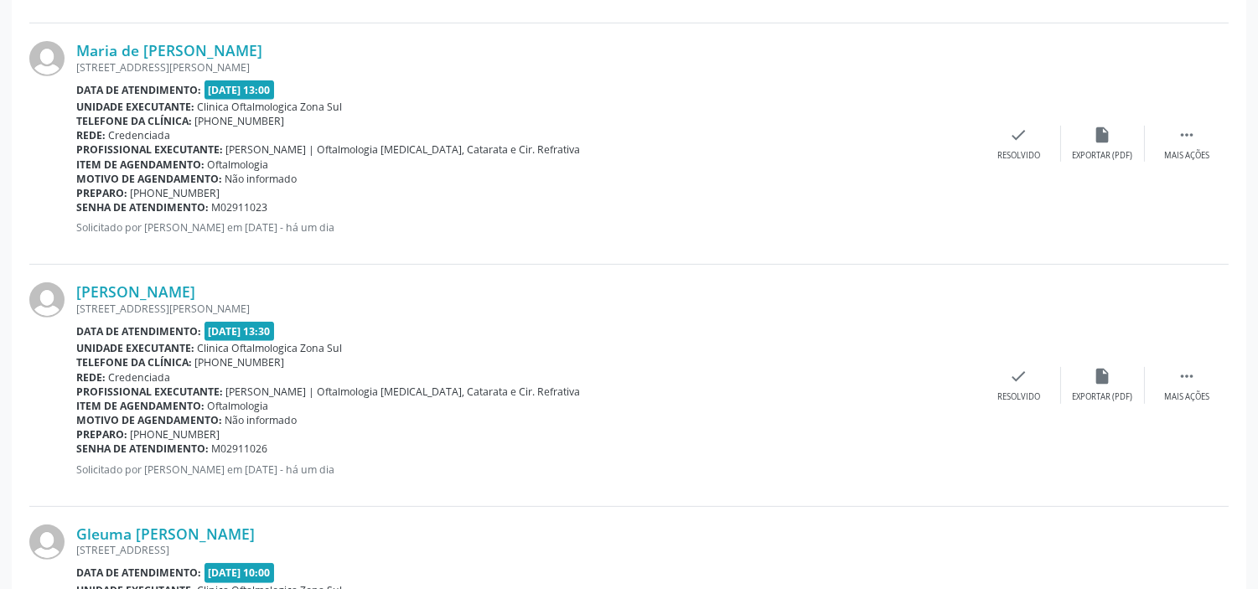
drag, startPoint x: 280, startPoint y: 448, endPoint x: 76, endPoint y: 442, distance: 203.8
click at [76, 442] on div "Senha de atendimento: M02911026" at bounding box center [526, 449] width 901 height 14
click at [194, 286] on link "[PERSON_NAME]" at bounding box center [135, 291] width 119 height 18
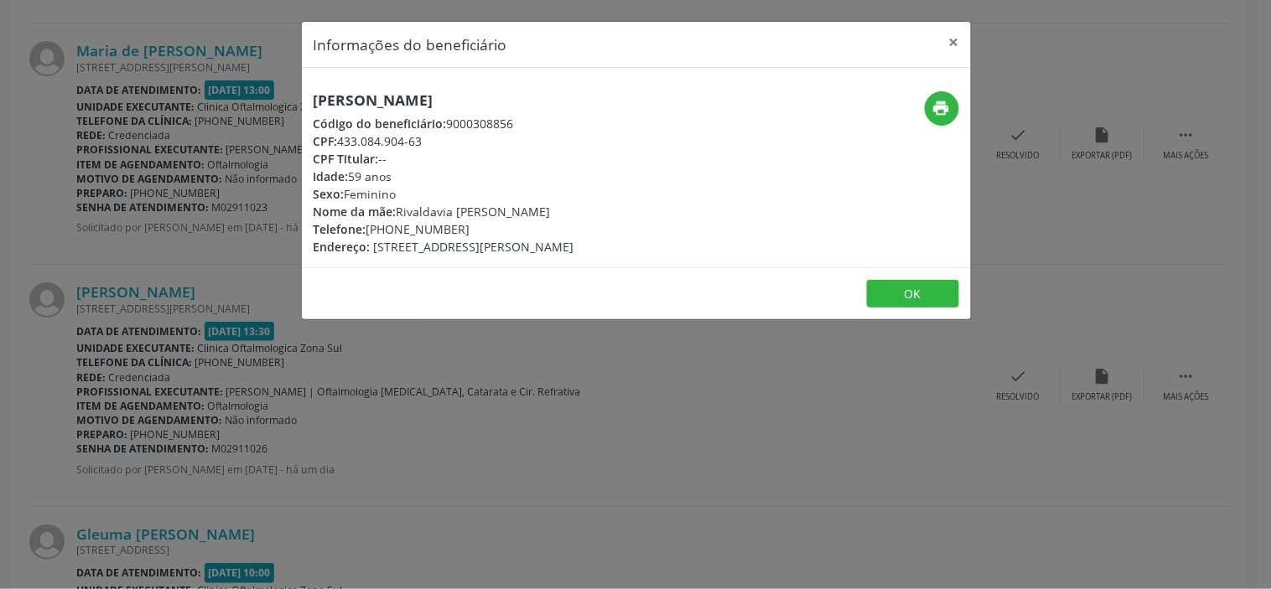
drag, startPoint x: 398, startPoint y: 206, endPoint x: 602, endPoint y: 204, distance: 203.7
click at [574, 204] on div "Nome da mãe: [PERSON_NAME]" at bounding box center [443, 212] width 261 height 18
click at [453, 421] on div "Informações do beneficiário × [PERSON_NAME] Código do beneficiário: 9000308856 …" at bounding box center [636, 294] width 1272 height 589
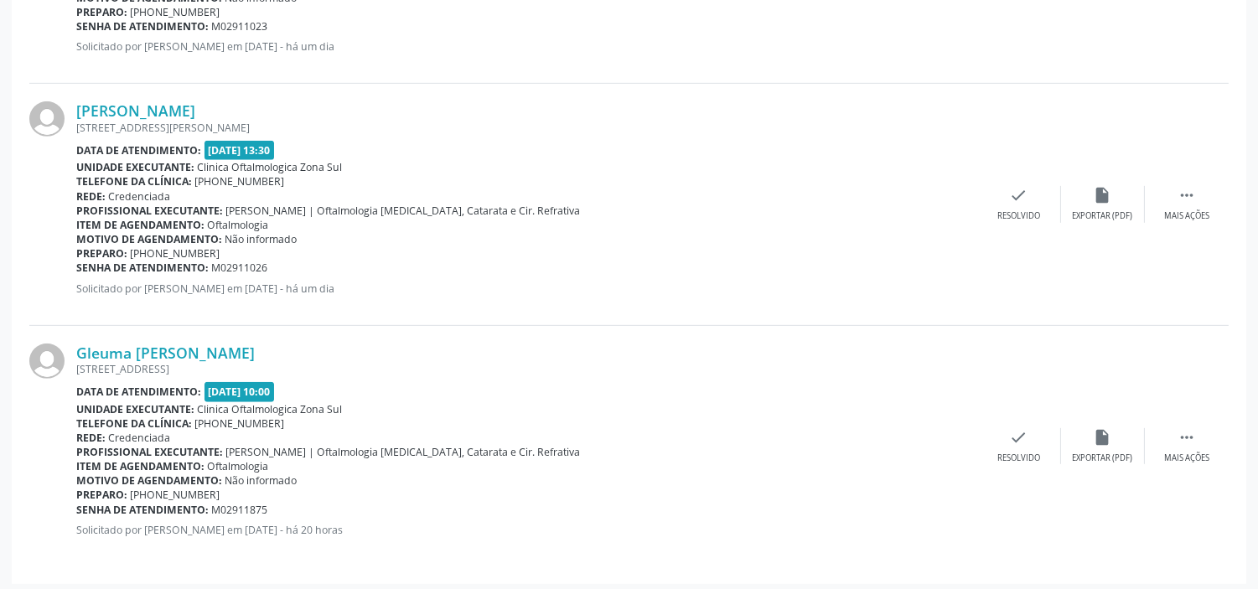
scroll to position [1551, 0]
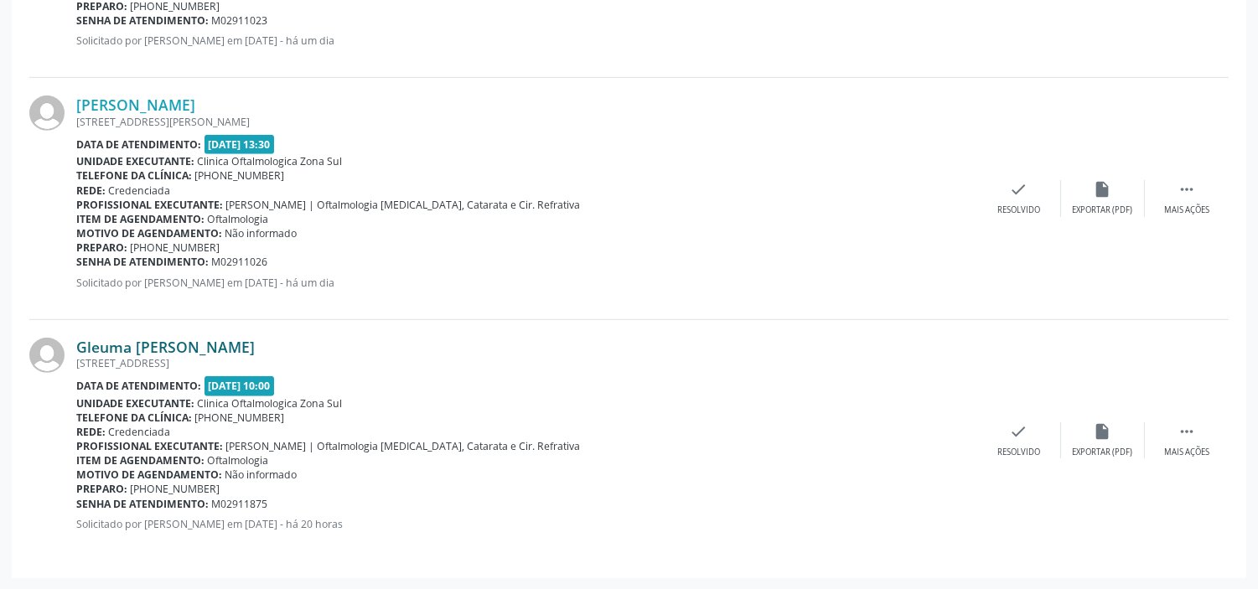
click at [197, 347] on link "Gleuma [PERSON_NAME]" at bounding box center [165, 347] width 179 height 18
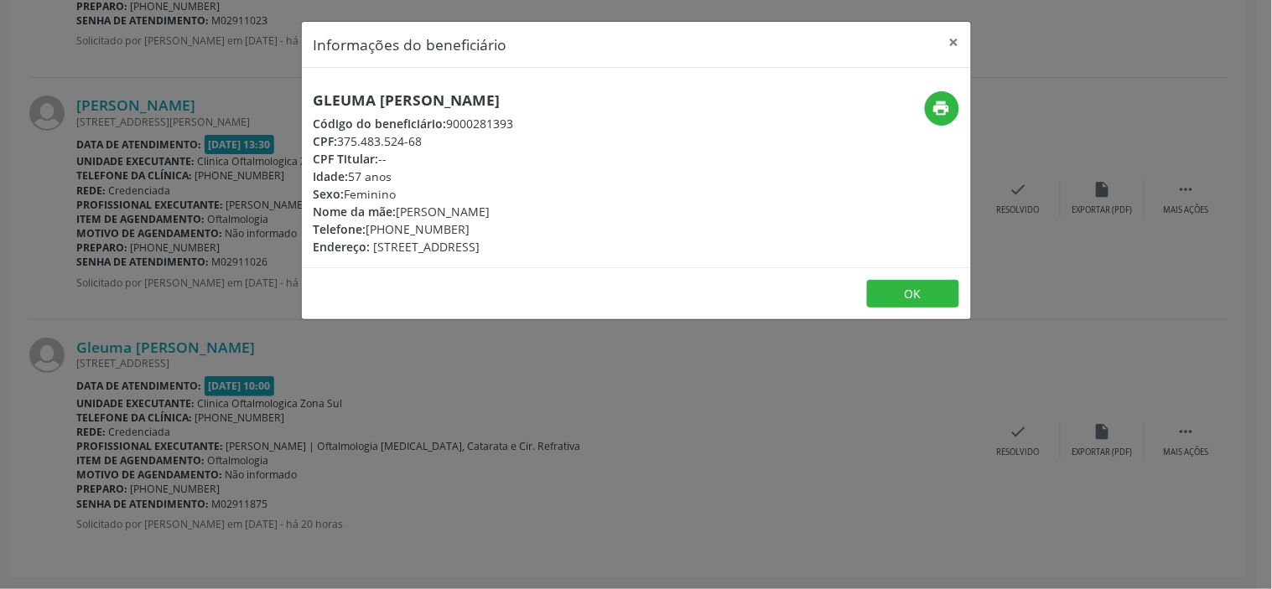
drag, startPoint x: 428, startPoint y: 135, endPoint x: 342, endPoint y: 138, distance: 86.4
click at [342, 138] on div "CPF: 375.483.524-68" at bounding box center [413, 141] width 200 height 18
drag, startPoint x: 466, startPoint y: 229, endPoint x: 370, endPoint y: 226, distance: 95.6
click at [370, 226] on div "Telefone: [PHONE_NUMBER]" at bounding box center [413, 229] width 200 height 18
drag, startPoint x: 525, startPoint y: 210, endPoint x: 407, endPoint y: 194, distance: 119.1
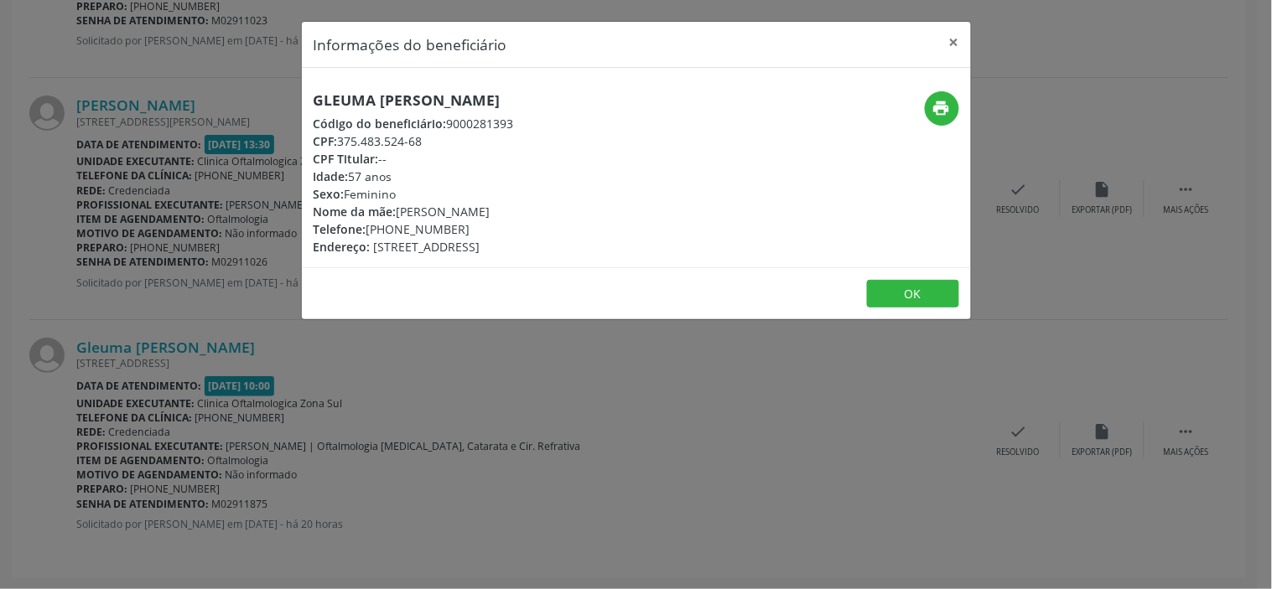
click at [399, 206] on div "Nome da mãe: [PERSON_NAME]" at bounding box center [413, 212] width 200 height 18
click at [478, 376] on div "Informações do beneficiário × Gleuma [PERSON_NAME] Código do beneficiário: 9000…" at bounding box center [636, 294] width 1272 height 589
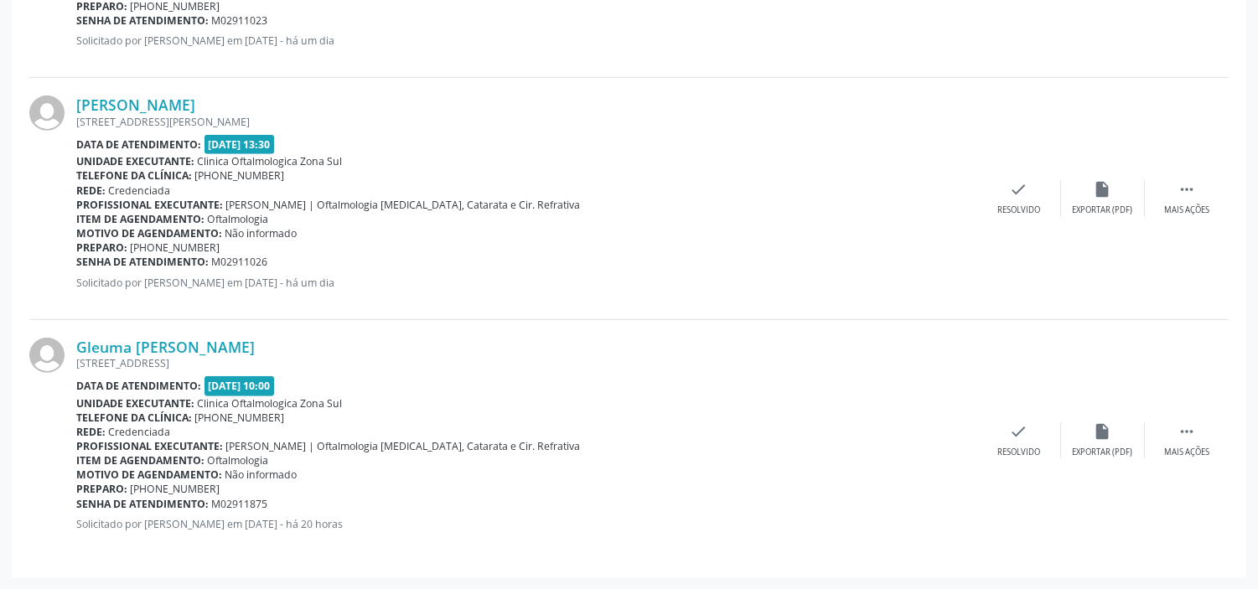
drag, startPoint x: 275, startPoint y: 504, endPoint x: 77, endPoint y: 505, distance: 197.8
click at [77, 505] on div "Senha de atendimento: M02911875" at bounding box center [526, 504] width 901 height 14
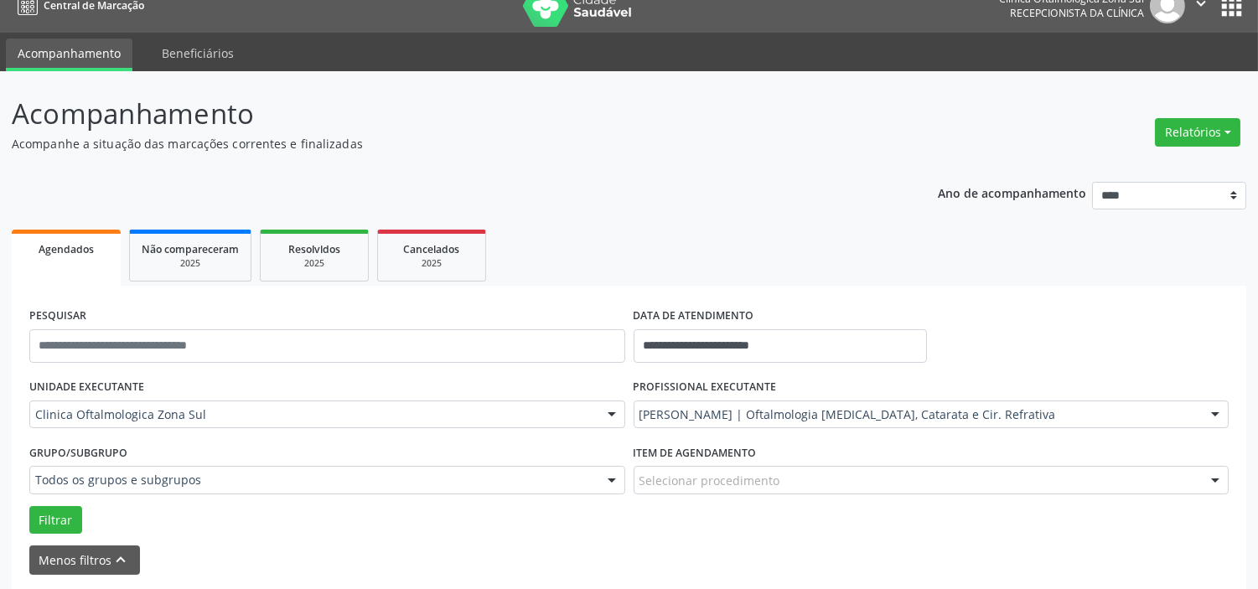
scroll to position [0, 0]
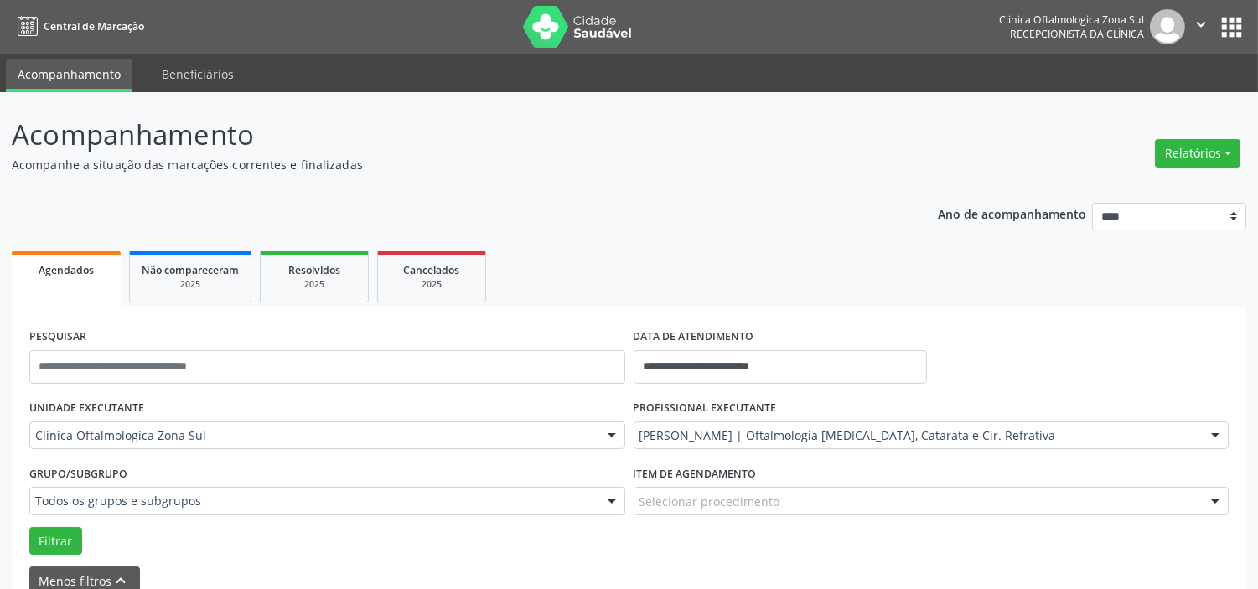
click at [1205, 23] on icon "" at bounding box center [1201, 24] width 18 height 18
drag, startPoint x: 1149, startPoint y: 106, endPoint x: 1140, endPoint y: 110, distance: 9.8
click at [1149, 106] on link "Sair" at bounding box center [1159, 102] width 116 height 23
